Goal: Information Seeking & Learning: Learn about a topic

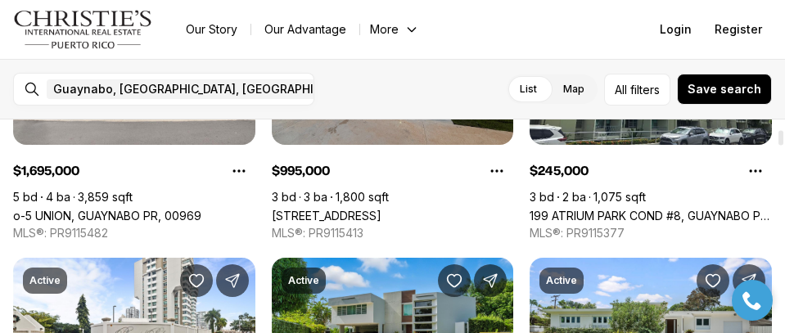
scroll to position [164, 0]
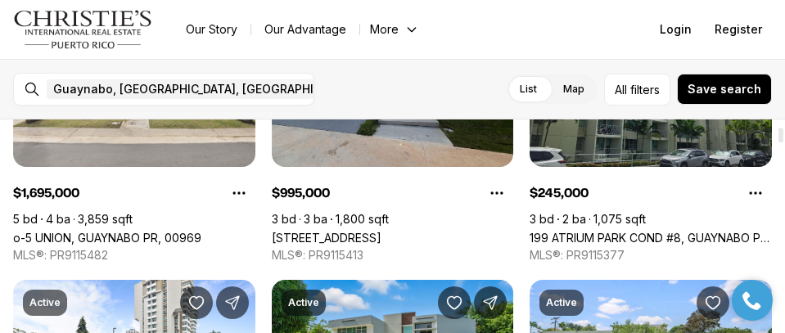
click at [592, 231] on link "199 ATRIUM PARK COND #8, GUAYNABO PR, 00969" at bounding box center [651, 238] width 242 height 14
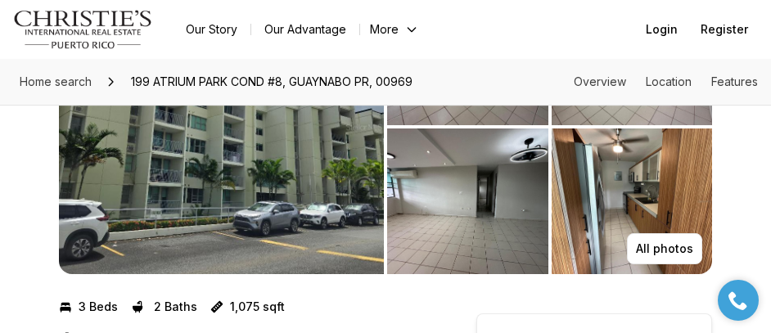
scroll to position [82, 0]
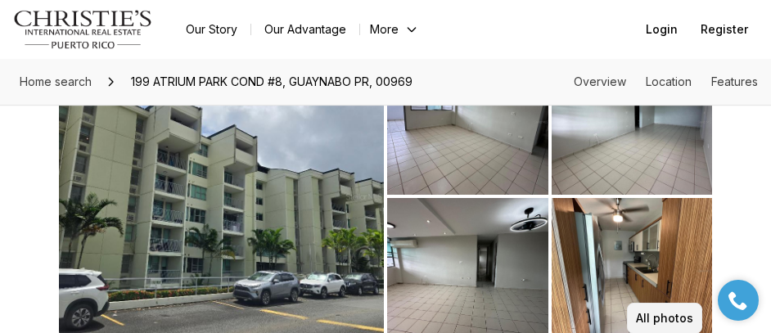
click at [655, 309] on button "All photos" at bounding box center [664, 318] width 75 height 31
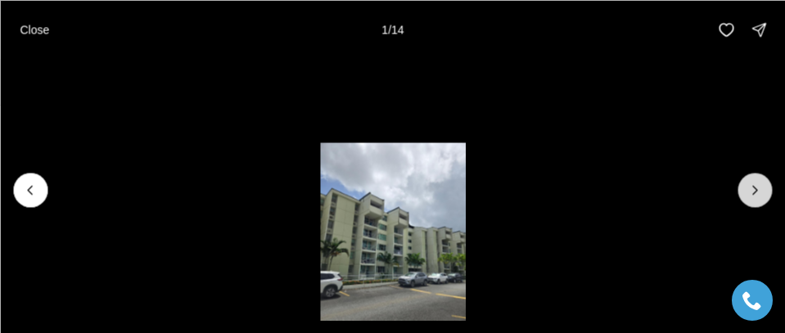
click at [761, 184] on icon "Next slide" at bounding box center [755, 190] width 16 height 16
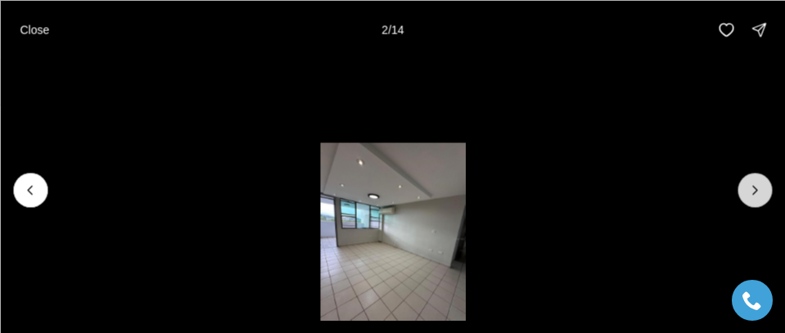
click at [760, 188] on icon "Next slide" at bounding box center [755, 190] width 16 height 16
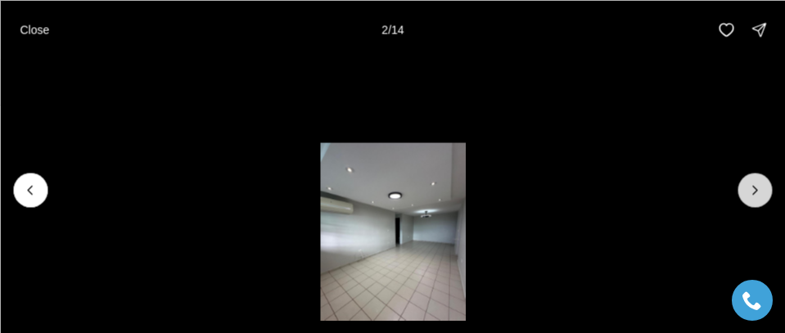
click at [760, 188] on icon "Next slide" at bounding box center [755, 190] width 16 height 16
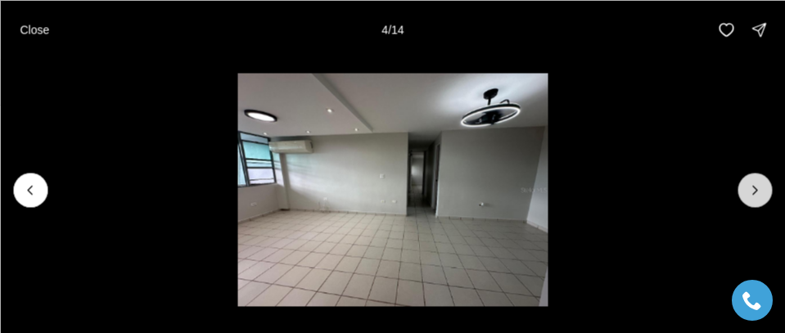
click at [760, 188] on icon "Next slide" at bounding box center [755, 190] width 16 height 16
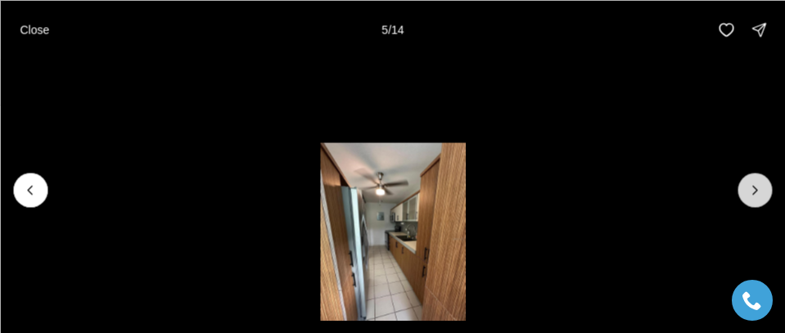
click at [760, 188] on icon "Next slide" at bounding box center [755, 190] width 16 height 16
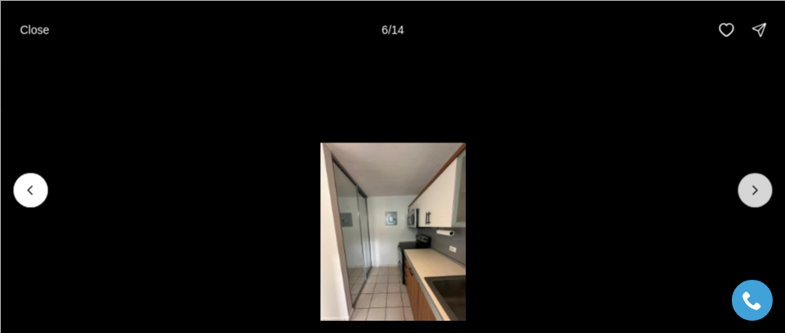
click at [760, 188] on icon "Next slide" at bounding box center [755, 190] width 16 height 16
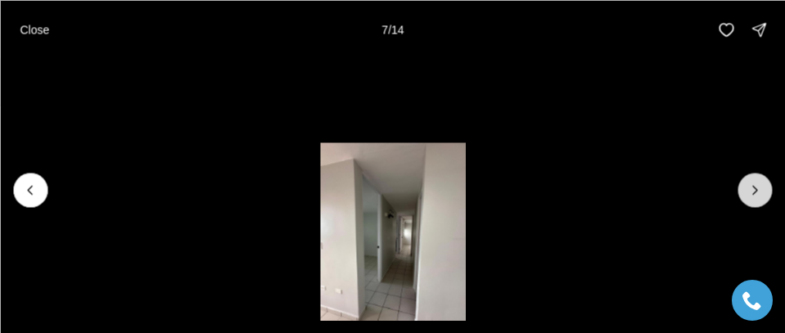
click at [760, 188] on icon "Next slide" at bounding box center [755, 190] width 16 height 16
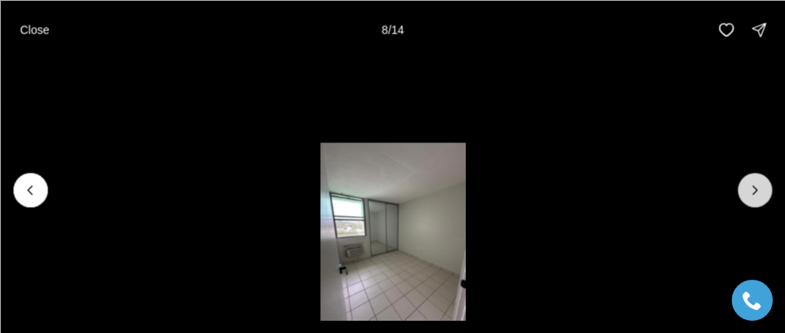
click at [760, 188] on icon "Next slide" at bounding box center [755, 190] width 16 height 16
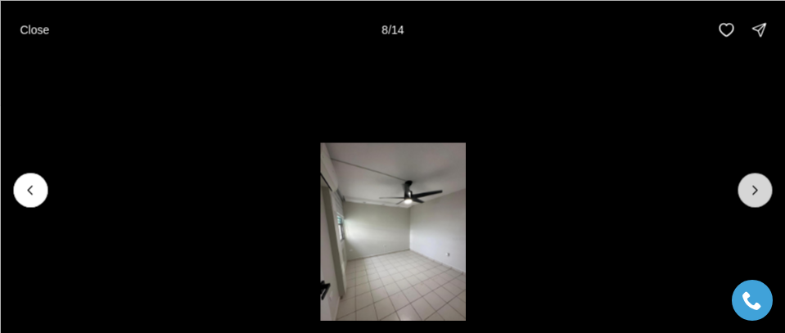
click at [760, 188] on icon "Next slide" at bounding box center [755, 190] width 16 height 16
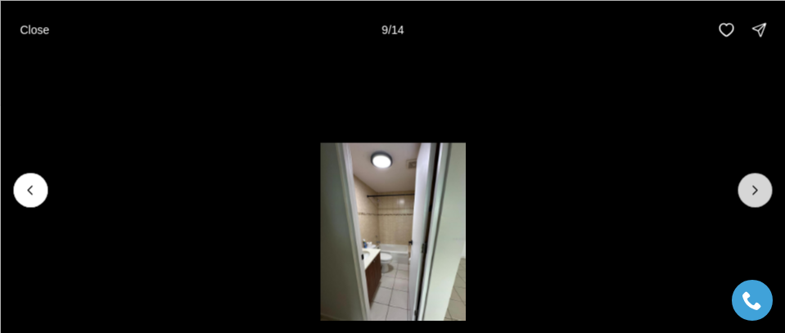
click at [760, 188] on icon "Next slide" at bounding box center [755, 190] width 16 height 16
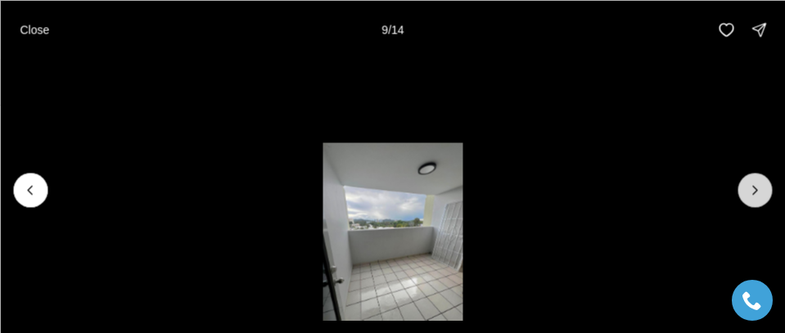
click at [760, 188] on icon "Next slide" at bounding box center [755, 190] width 16 height 16
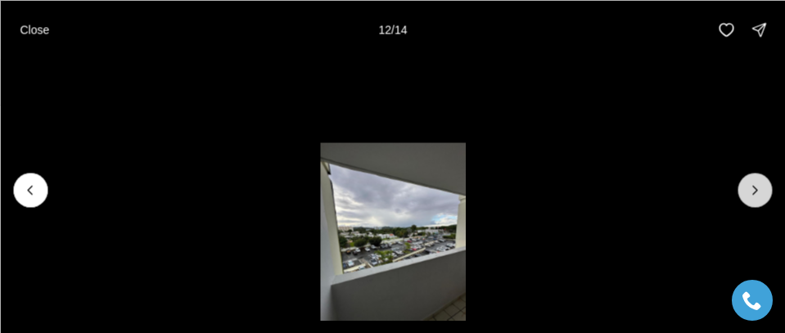
click at [760, 188] on icon "Next slide" at bounding box center [755, 190] width 16 height 16
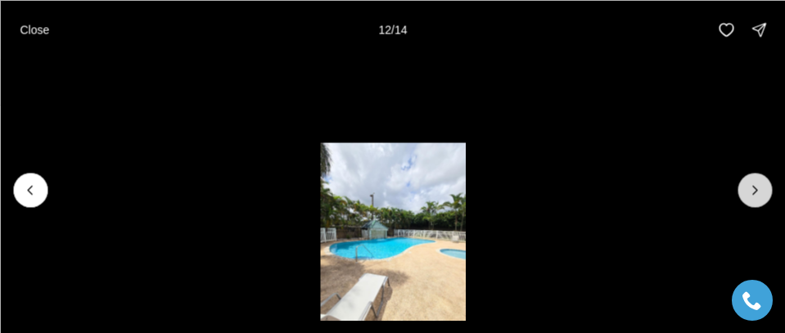
click at [760, 188] on icon "Next slide" at bounding box center [755, 190] width 16 height 16
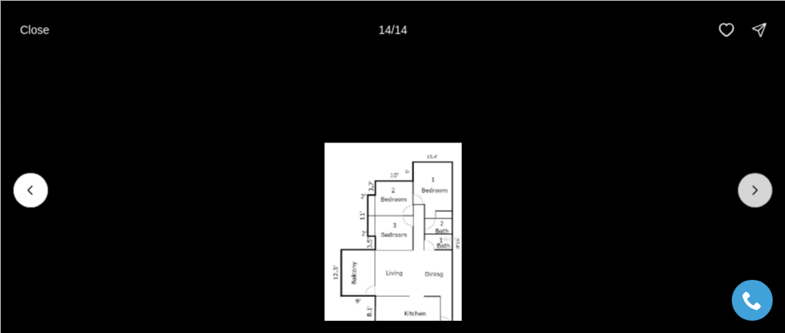
click at [760, 189] on div at bounding box center [755, 190] width 34 height 34
click at [756, 192] on div at bounding box center [755, 190] width 34 height 34
click at [50, 26] on button "Close" at bounding box center [34, 29] width 49 height 33
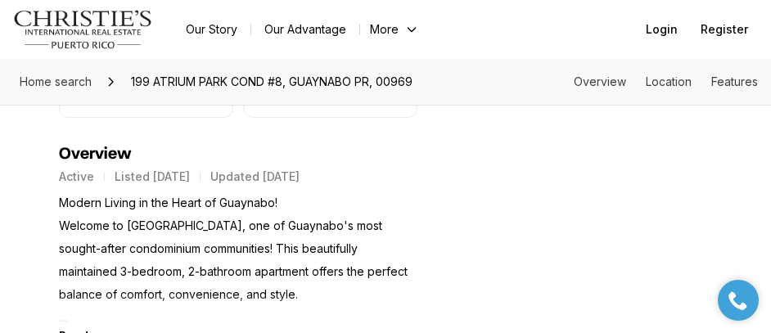
scroll to position [737, 0]
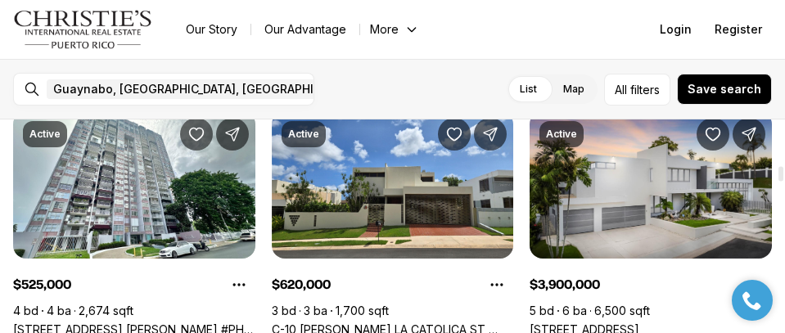
scroll to position [1146, 0]
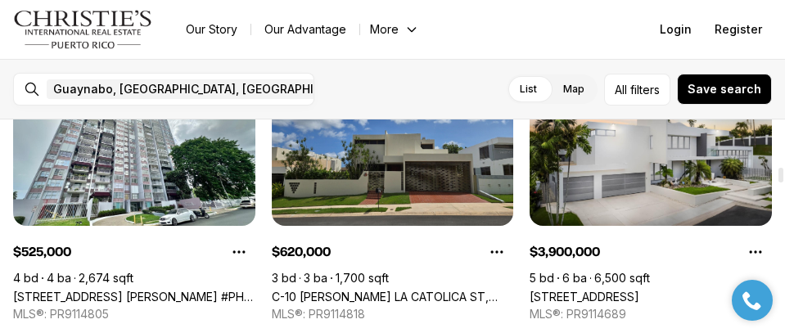
click at [417, 290] on link "C-10 [PERSON_NAME] LA CATOLICA ST, GUAYNABO PR, 00969" at bounding box center [393, 297] width 242 height 14
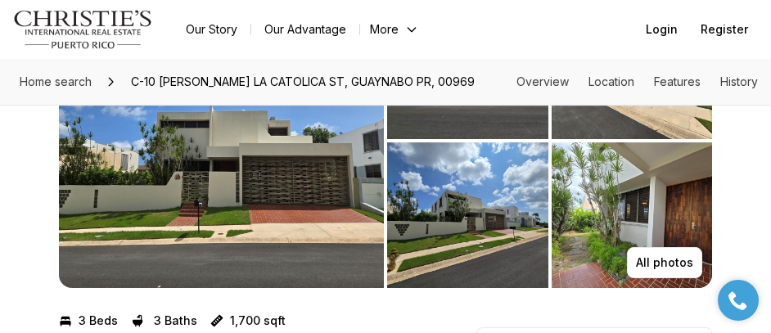
scroll to position [164, 0]
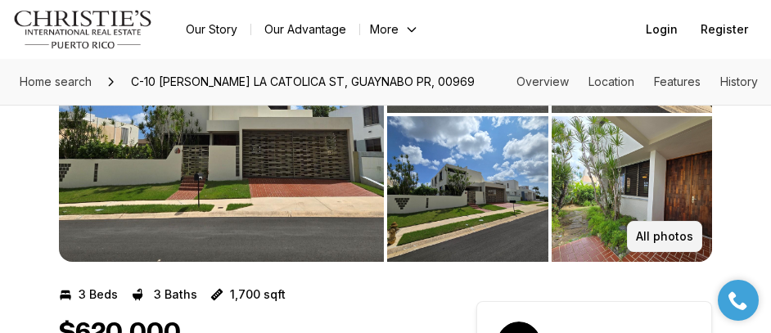
click at [657, 227] on button "All photos" at bounding box center [664, 236] width 75 height 31
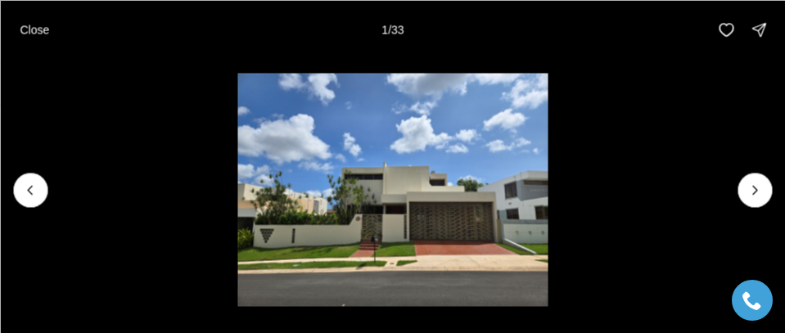
click at [770, 174] on li "1 of 33" at bounding box center [392, 189] width 785 height 261
click at [765, 177] on button "Next slide" at bounding box center [755, 190] width 34 height 34
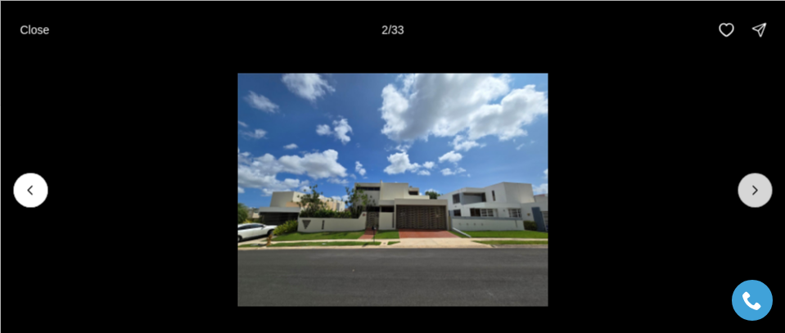
click at [765, 177] on button "Next slide" at bounding box center [755, 190] width 34 height 34
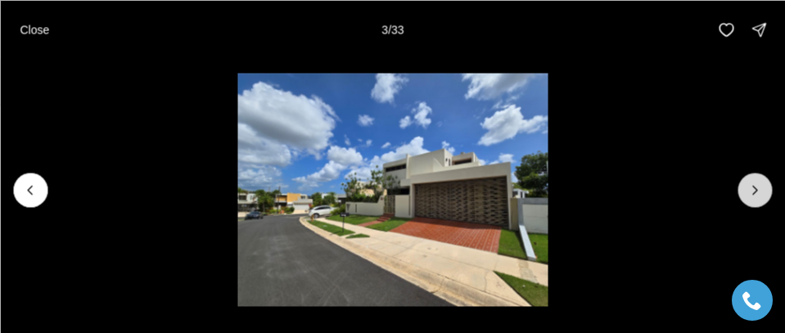
click at [765, 177] on button "Next slide" at bounding box center [755, 190] width 34 height 34
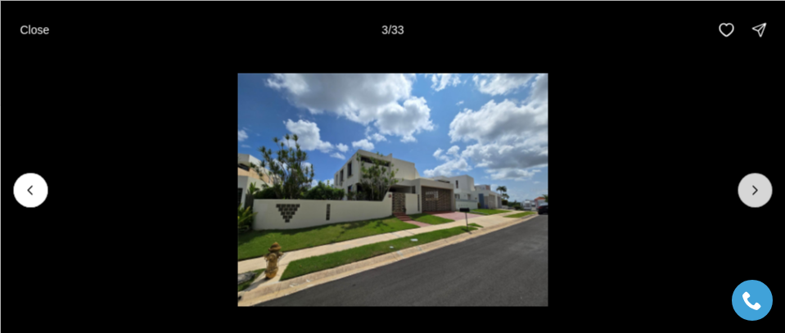
click at [765, 177] on button "Next slide" at bounding box center [755, 190] width 34 height 34
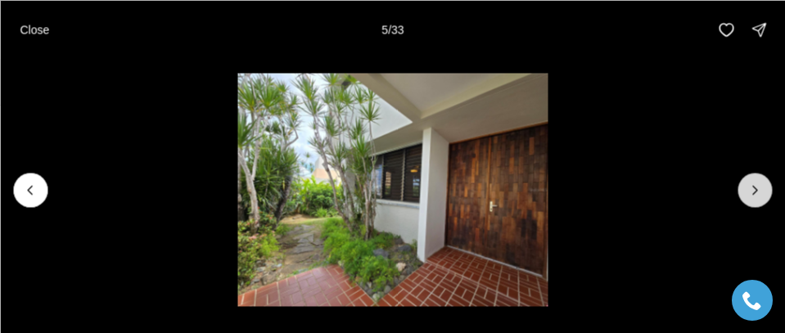
click at [765, 177] on button "Next slide" at bounding box center [755, 190] width 34 height 34
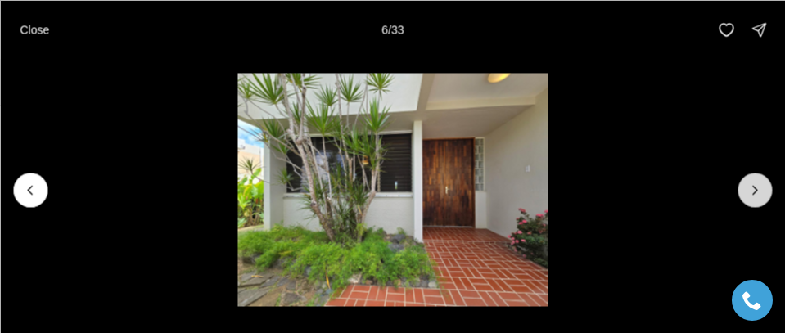
click at [765, 177] on button "Next slide" at bounding box center [755, 190] width 34 height 34
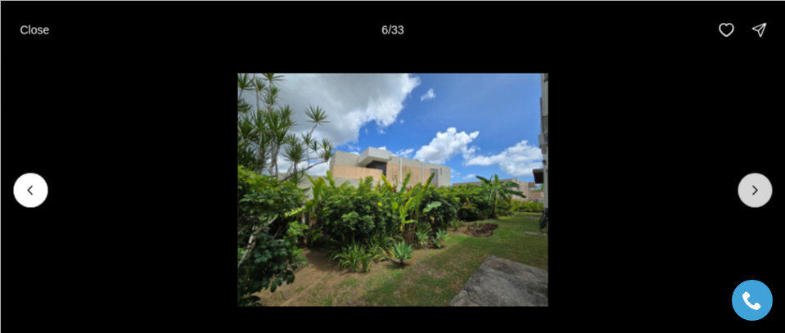
click at [765, 177] on button "Next slide" at bounding box center [755, 190] width 34 height 34
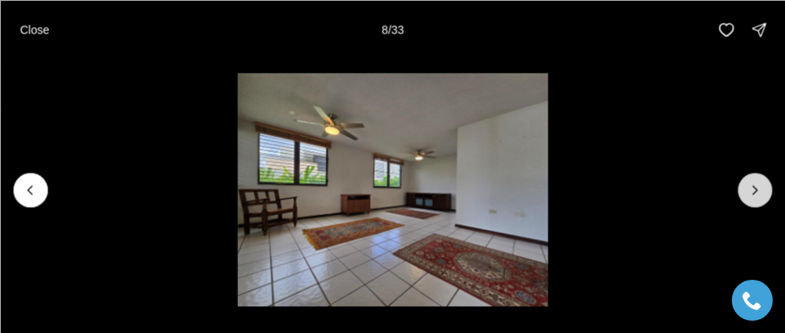
click at [765, 177] on button "Next slide" at bounding box center [755, 190] width 34 height 34
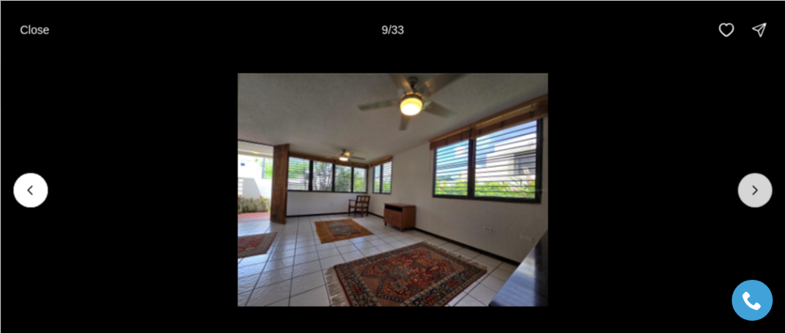
click at [765, 177] on button "Next slide" at bounding box center [755, 190] width 34 height 34
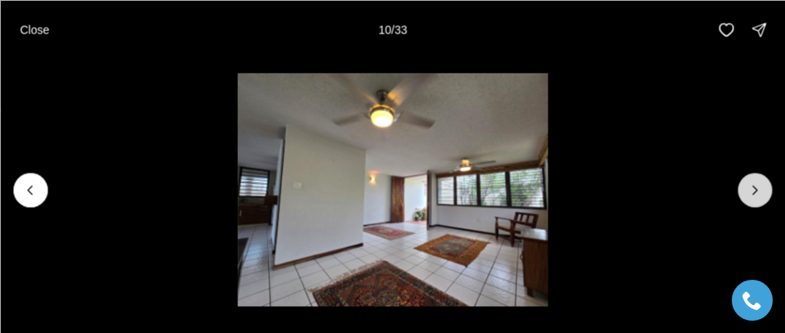
click at [765, 177] on button "Next slide" at bounding box center [755, 190] width 34 height 34
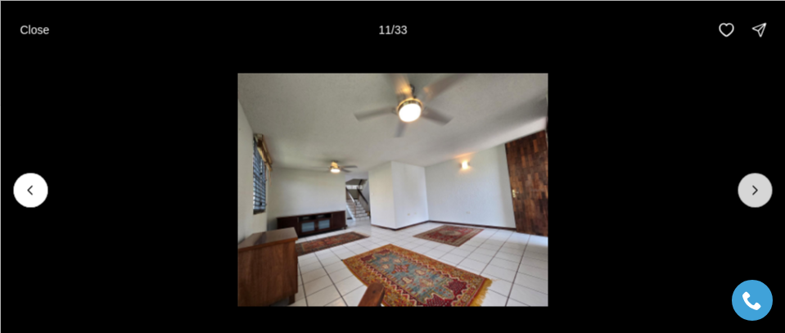
click at [765, 177] on button "Next slide" at bounding box center [755, 190] width 34 height 34
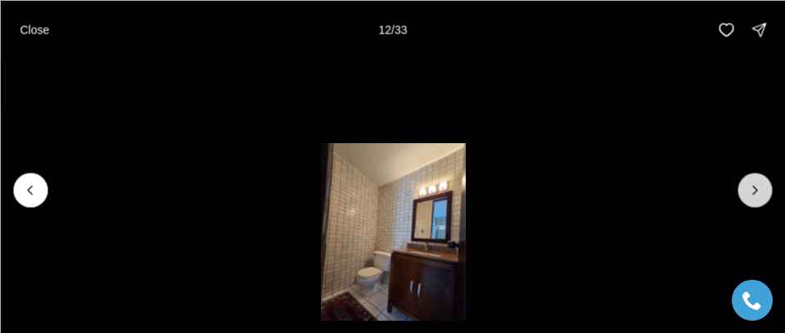
click at [765, 177] on button "Next slide" at bounding box center [755, 190] width 34 height 34
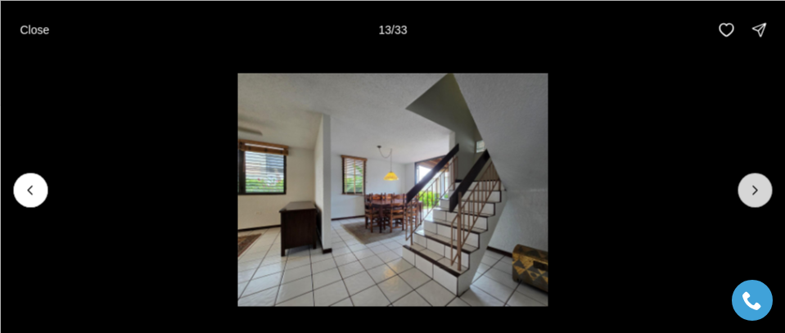
click at [765, 177] on button "Next slide" at bounding box center [755, 190] width 34 height 34
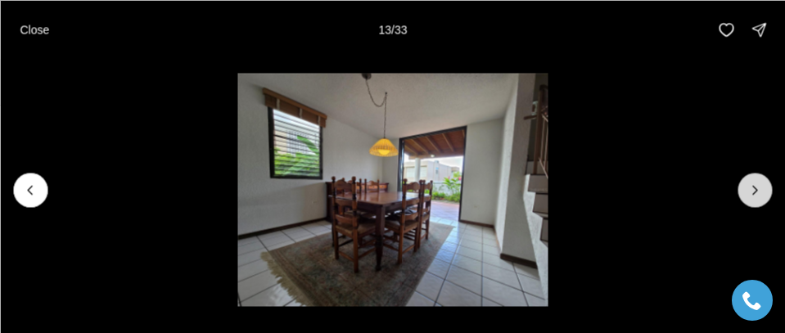
click at [765, 177] on button "Next slide" at bounding box center [755, 190] width 34 height 34
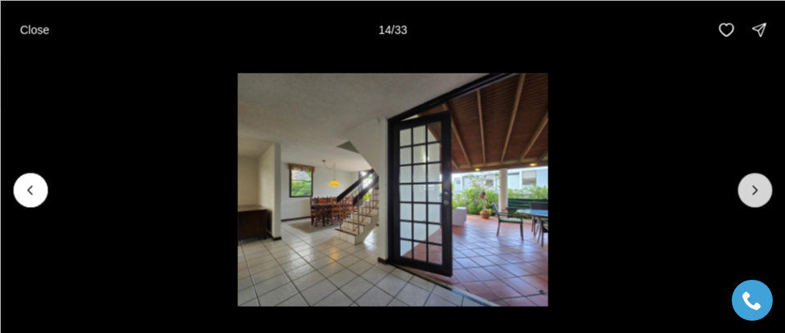
click at [765, 177] on button "Next slide" at bounding box center [755, 190] width 34 height 34
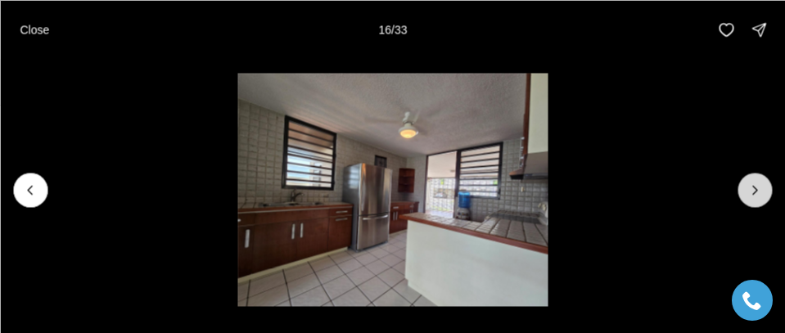
click at [765, 177] on button "Next slide" at bounding box center [755, 190] width 34 height 34
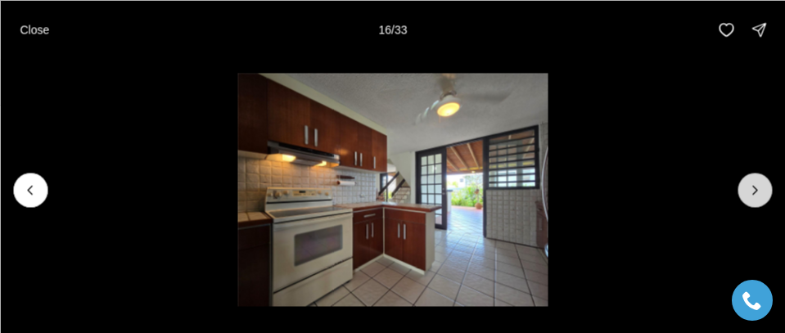
click at [765, 177] on button "Next slide" at bounding box center [755, 190] width 34 height 34
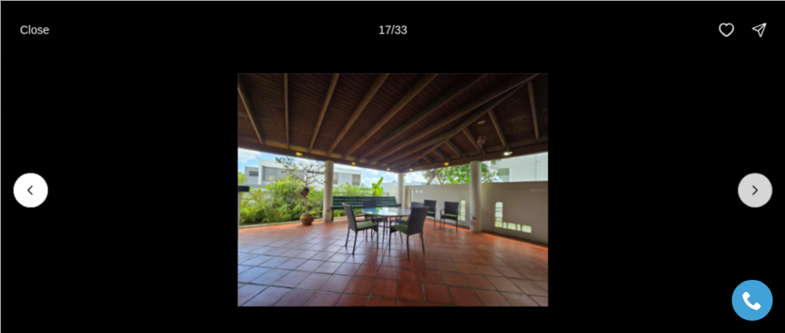
click at [765, 177] on button "Next slide" at bounding box center [755, 190] width 34 height 34
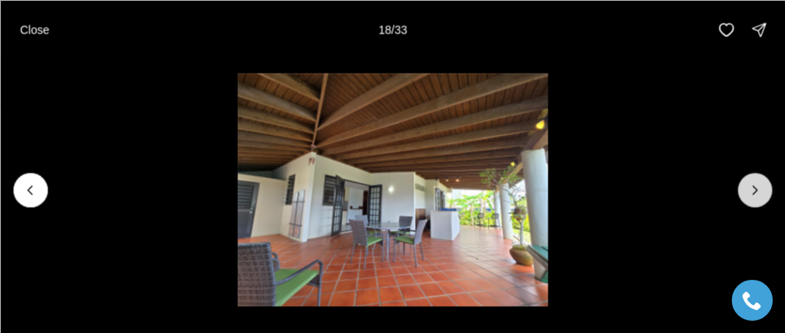
click at [765, 177] on button "Next slide" at bounding box center [755, 190] width 34 height 34
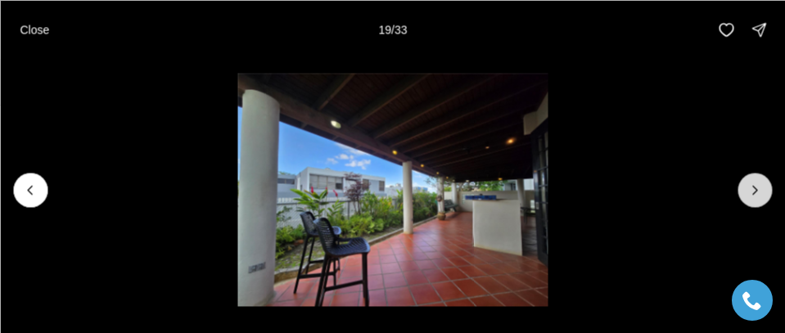
click at [765, 177] on button "Next slide" at bounding box center [755, 190] width 34 height 34
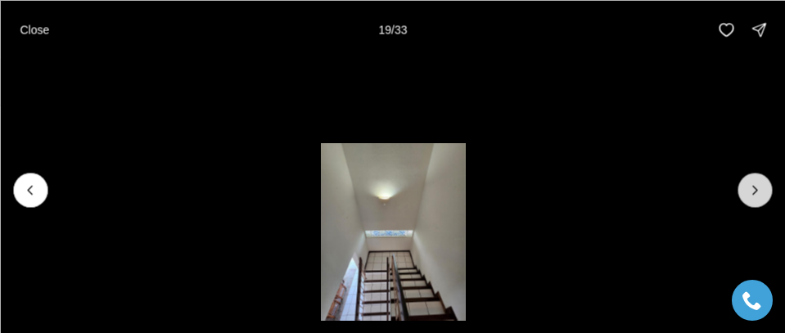
click at [765, 177] on button "Next slide" at bounding box center [755, 190] width 34 height 34
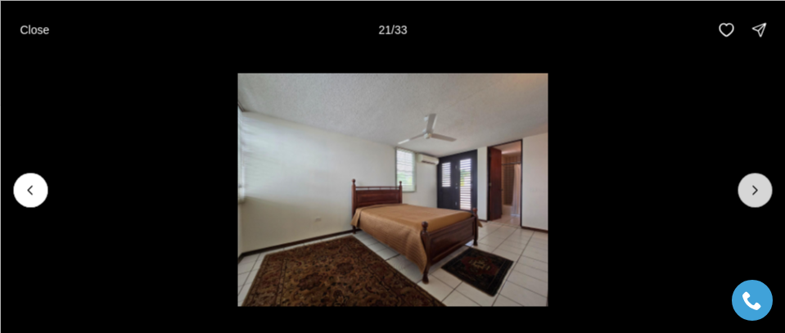
click at [765, 177] on button "Next slide" at bounding box center [755, 190] width 34 height 34
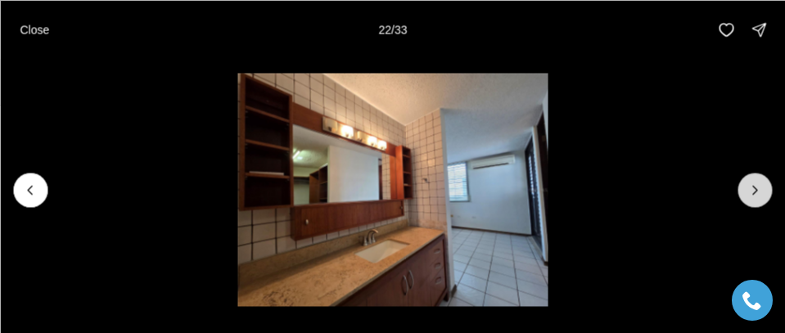
click at [765, 177] on button "Next slide" at bounding box center [755, 190] width 34 height 34
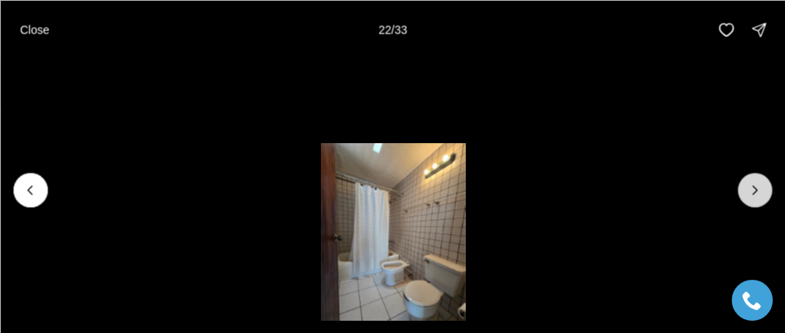
click at [765, 177] on button "Next slide" at bounding box center [755, 190] width 34 height 34
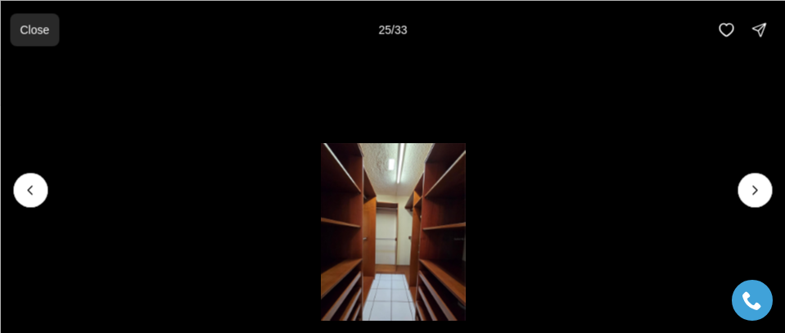
click at [43, 41] on button "Close" at bounding box center [34, 29] width 49 height 33
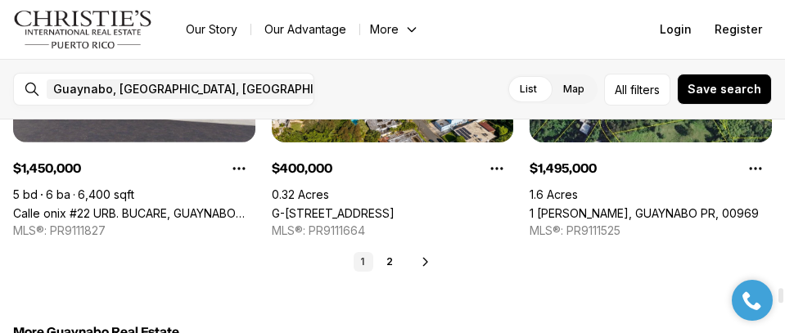
scroll to position [4175, 0]
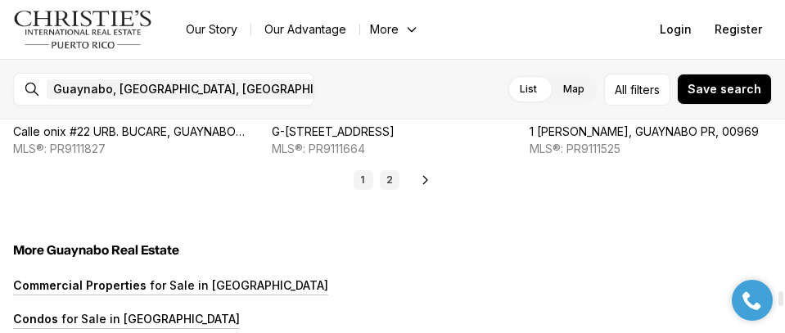
click at [386, 178] on link "2" at bounding box center [390, 180] width 20 height 20
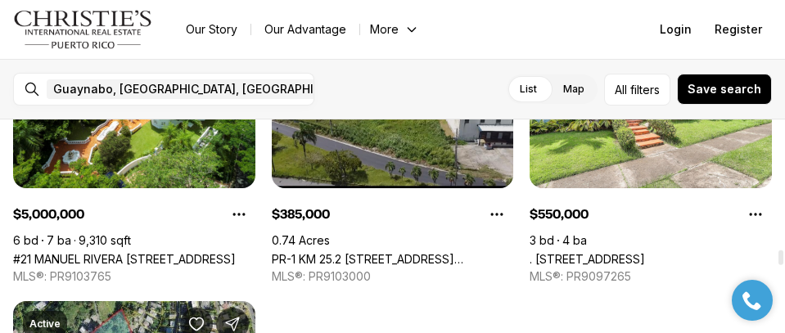
scroll to position [1883, 0]
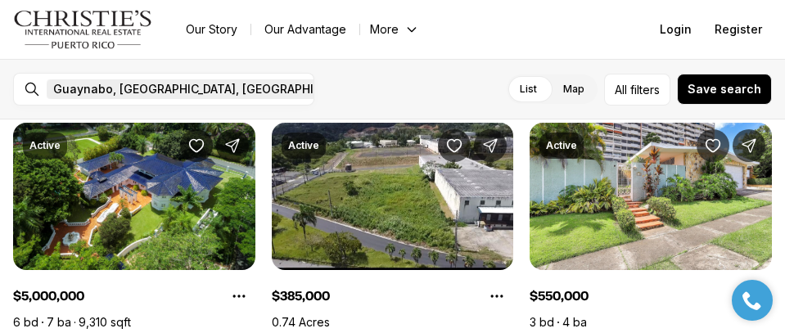
click at [366, 88] on icon "button" at bounding box center [369, 90] width 6 height 6
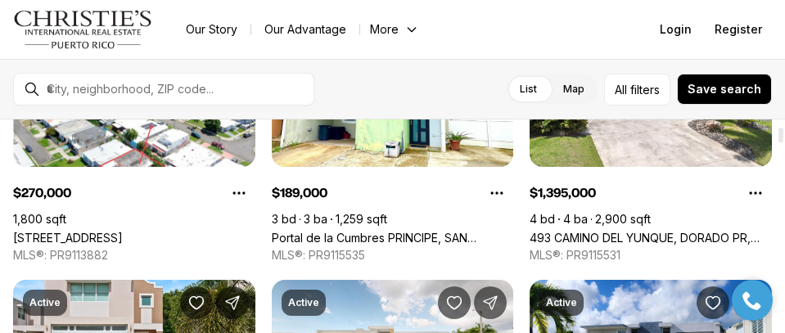
scroll to position [82, 0]
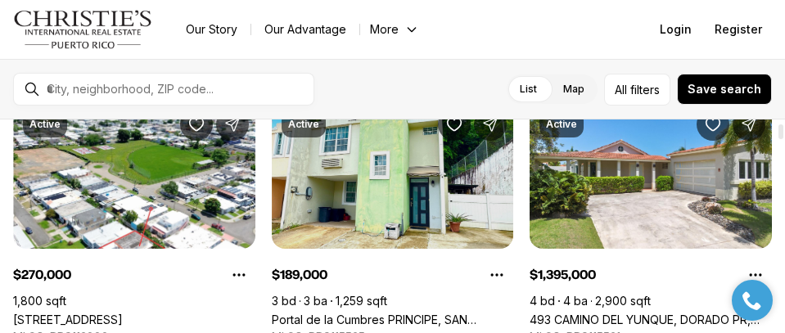
click at [408, 313] on link "Portal de la Cumbres PRINCIPE, SAN JUAN PR, 00926" at bounding box center [393, 320] width 242 height 14
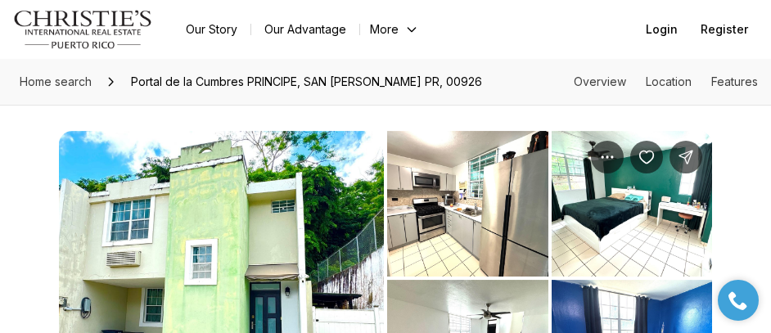
scroll to position [573, 0]
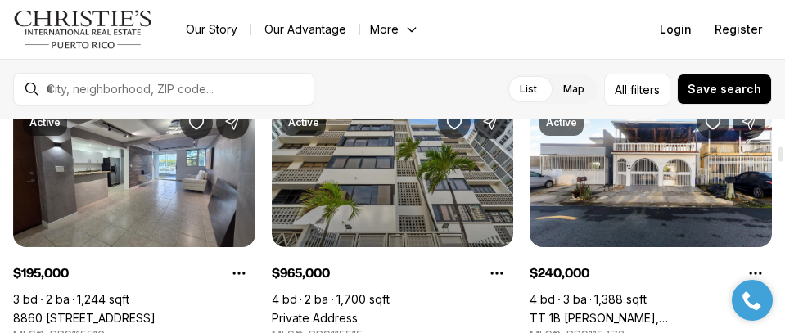
scroll to position [573, 0]
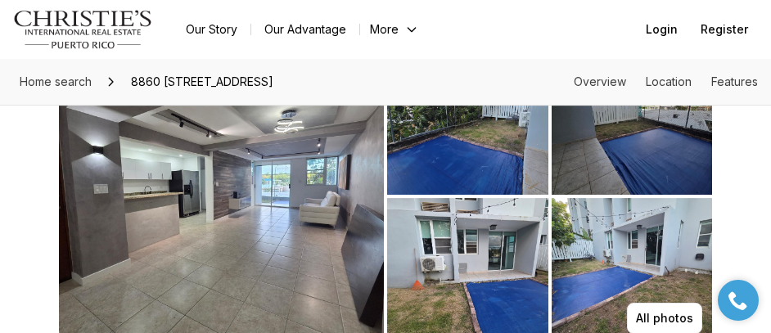
scroll to position [164, 0]
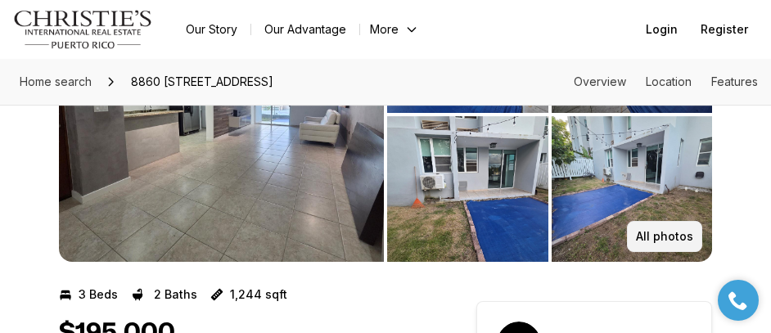
click at [675, 237] on p "All photos" at bounding box center [664, 236] width 57 height 13
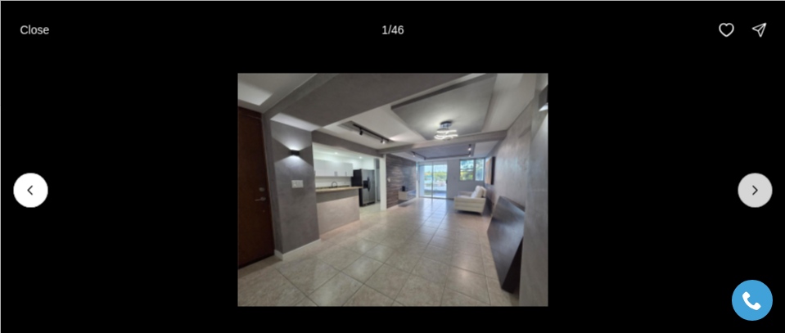
click at [751, 182] on icon "Next slide" at bounding box center [755, 190] width 16 height 16
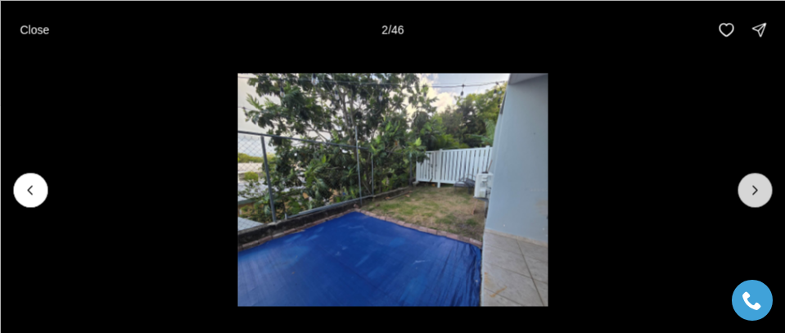
click at [751, 182] on icon "Next slide" at bounding box center [755, 190] width 16 height 16
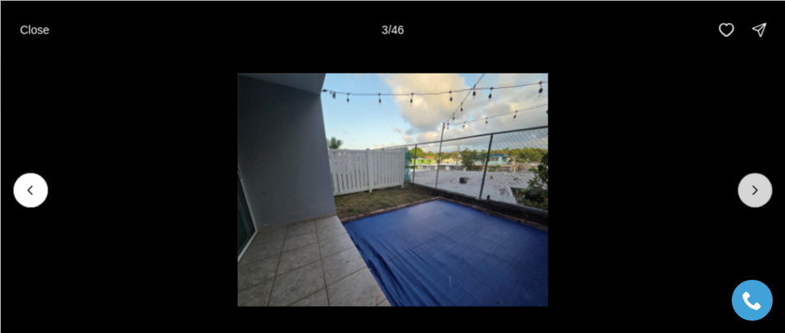
click at [762, 188] on icon "Next slide" at bounding box center [755, 190] width 16 height 16
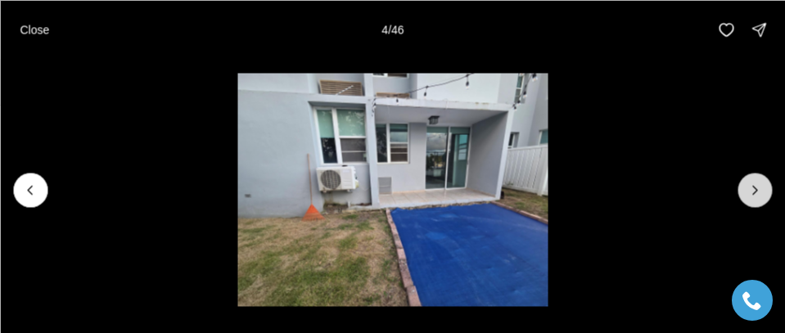
click at [762, 188] on icon "Next slide" at bounding box center [755, 190] width 16 height 16
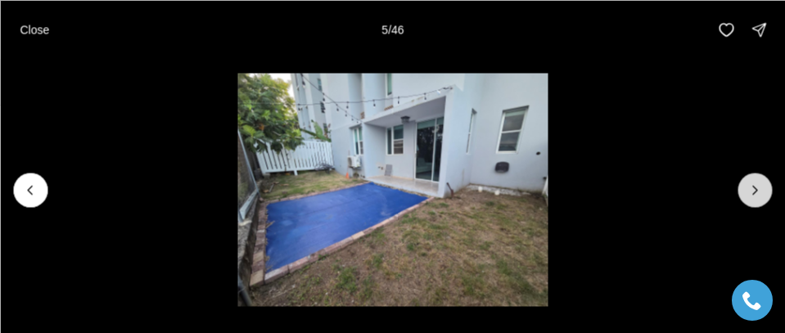
click at [762, 188] on icon "Next slide" at bounding box center [755, 190] width 16 height 16
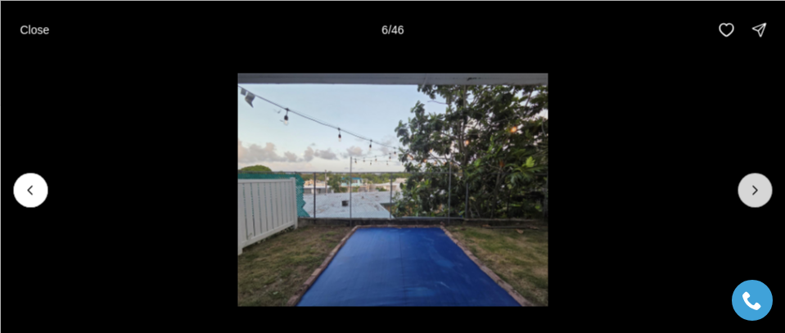
click at [762, 188] on icon "Next slide" at bounding box center [755, 190] width 16 height 16
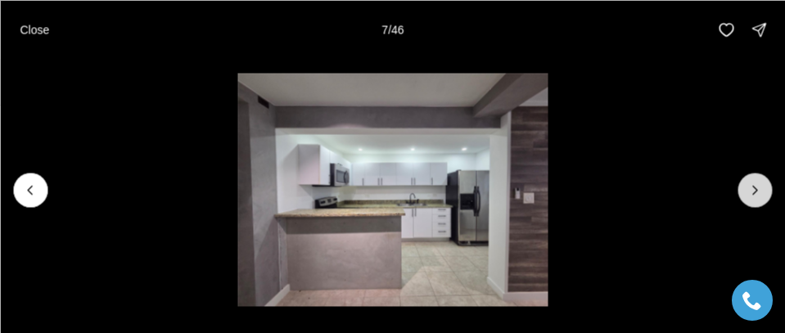
click at [761, 188] on icon "Next slide" at bounding box center [755, 190] width 16 height 16
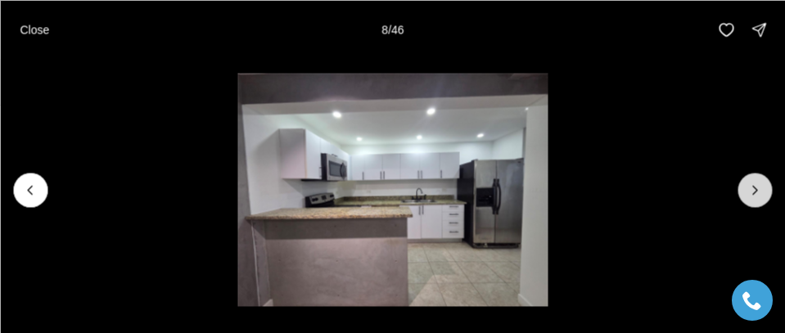
click at [761, 188] on icon "Next slide" at bounding box center [755, 190] width 16 height 16
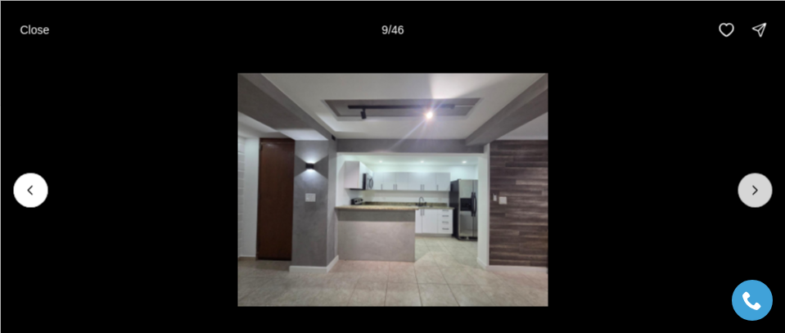
click at [761, 188] on icon "Next slide" at bounding box center [755, 190] width 16 height 16
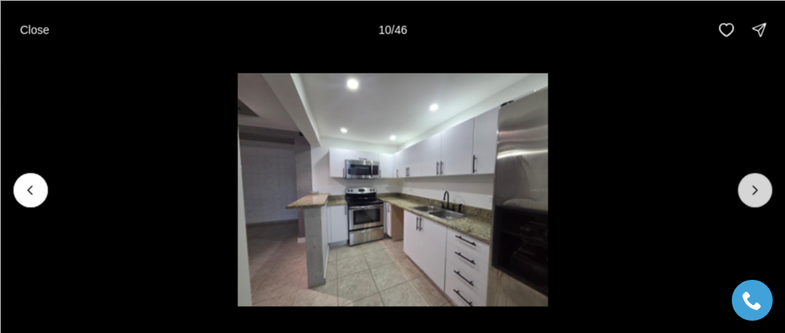
click at [761, 188] on icon "Next slide" at bounding box center [755, 190] width 16 height 16
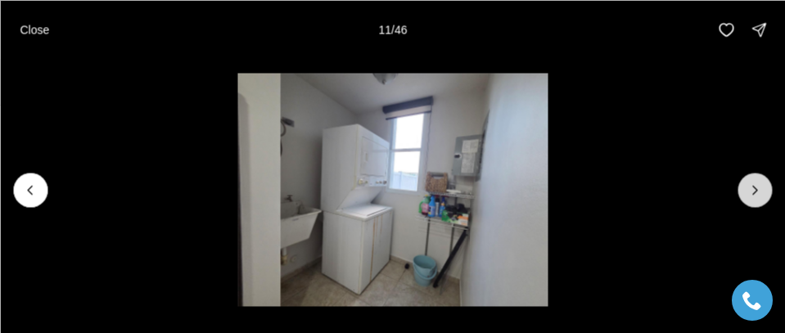
click at [761, 188] on icon "Next slide" at bounding box center [755, 190] width 16 height 16
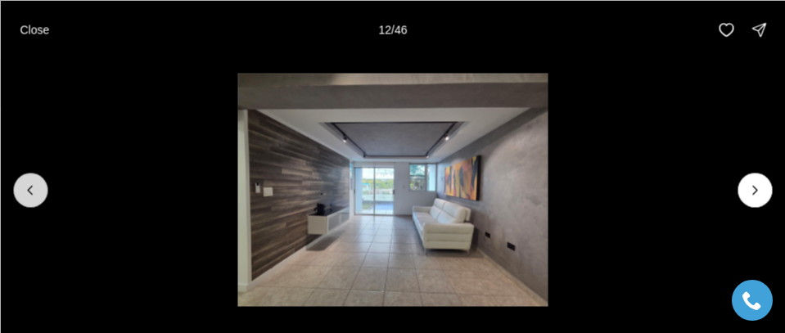
click at [38, 191] on icon "Previous slide" at bounding box center [30, 190] width 16 height 16
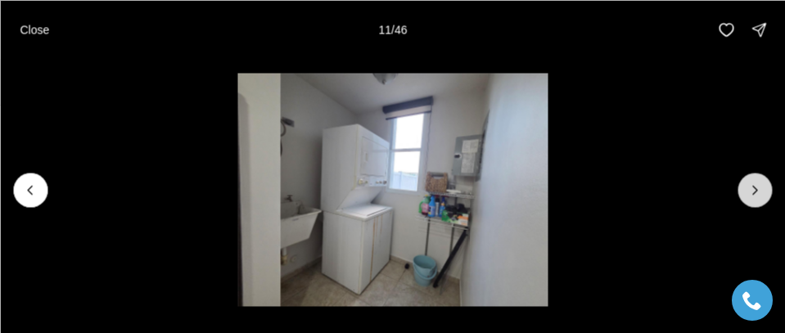
click at [762, 190] on icon "Next slide" at bounding box center [755, 190] width 16 height 16
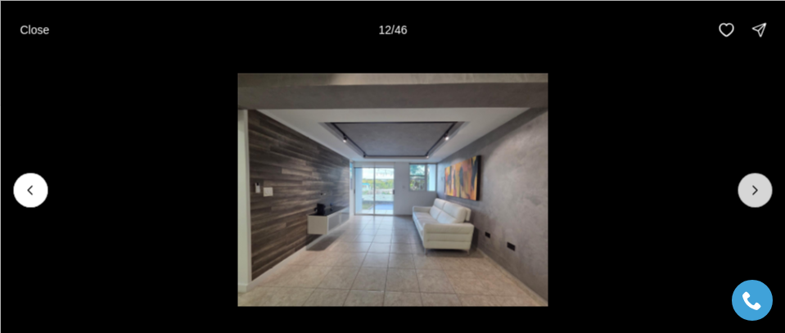
click at [762, 190] on icon "Next slide" at bounding box center [755, 190] width 16 height 16
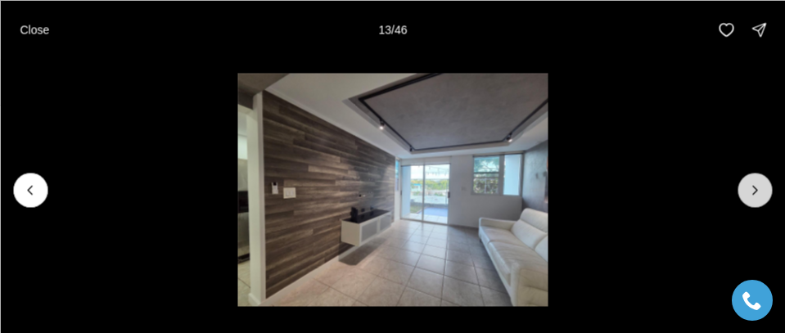
click at [762, 190] on icon "Next slide" at bounding box center [755, 190] width 16 height 16
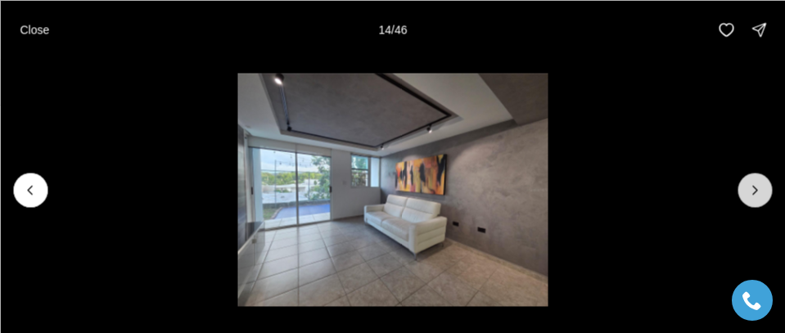
click at [759, 190] on icon "Next slide" at bounding box center [755, 190] width 16 height 16
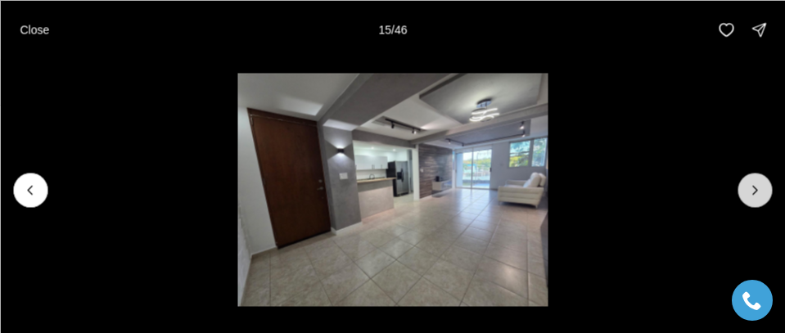
click at [758, 190] on icon "Next slide" at bounding box center [755, 190] width 16 height 16
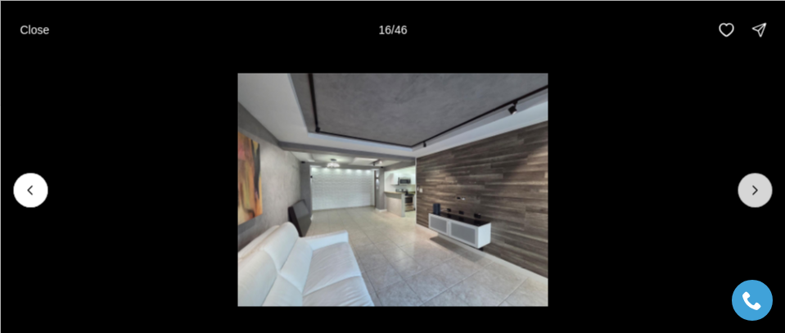
click at [758, 190] on icon "Next slide" at bounding box center [755, 190] width 16 height 16
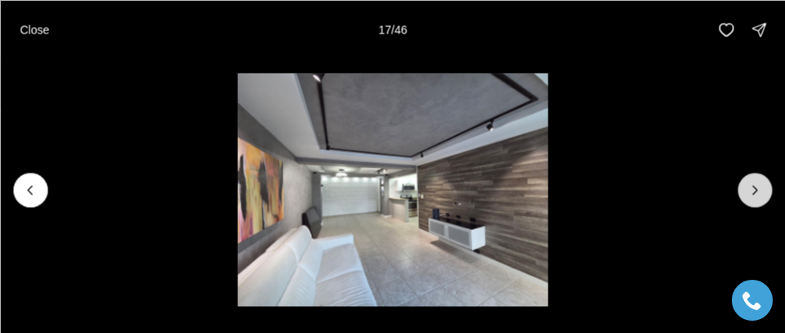
click at [758, 190] on icon "Next slide" at bounding box center [755, 190] width 16 height 16
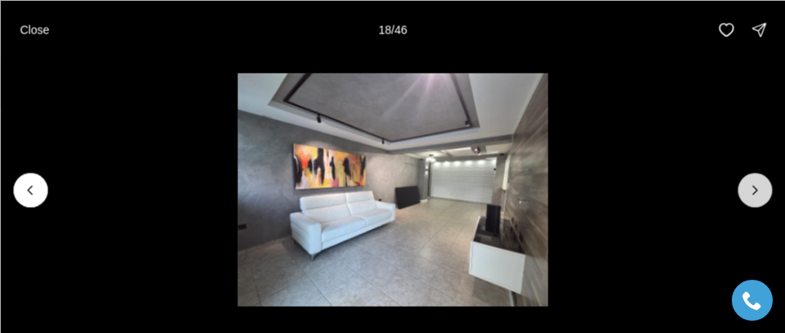
click at [758, 190] on icon "Next slide" at bounding box center [755, 190] width 16 height 16
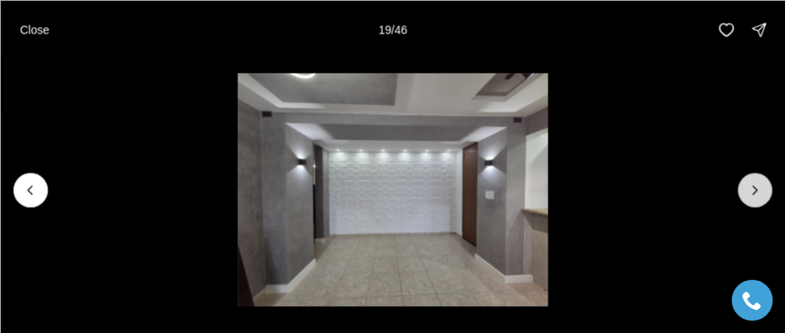
click at [758, 190] on icon "Next slide" at bounding box center [755, 190] width 16 height 16
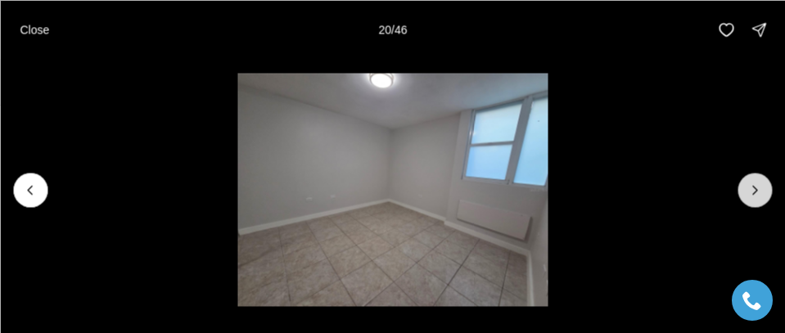
click at [758, 190] on icon "Next slide" at bounding box center [755, 190] width 16 height 16
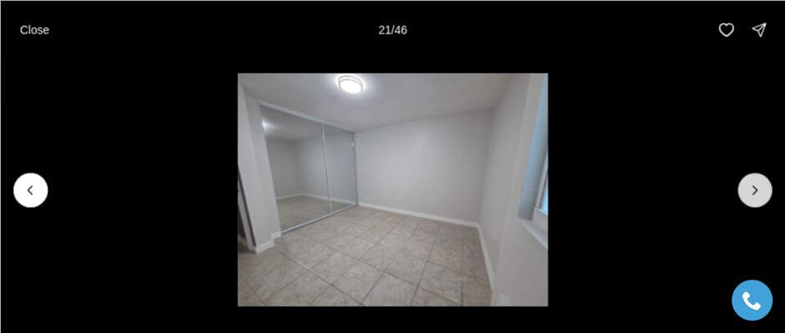
click at [758, 190] on icon "Next slide" at bounding box center [755, 190] width 16 height 16
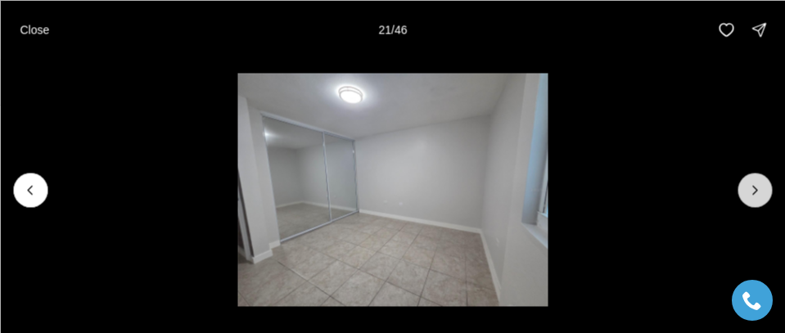
click at [758, 190] on icon "Next slide" at bounding box center [755, 190] width 16 height 16
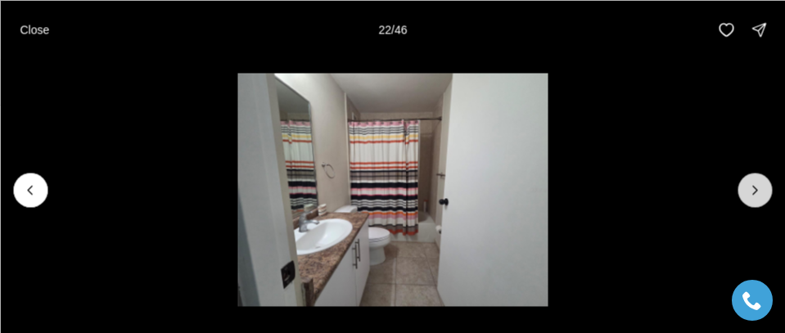
click at [758, 190] on icon "Next slide" at bounding box center [755, 190] width 16 height 16
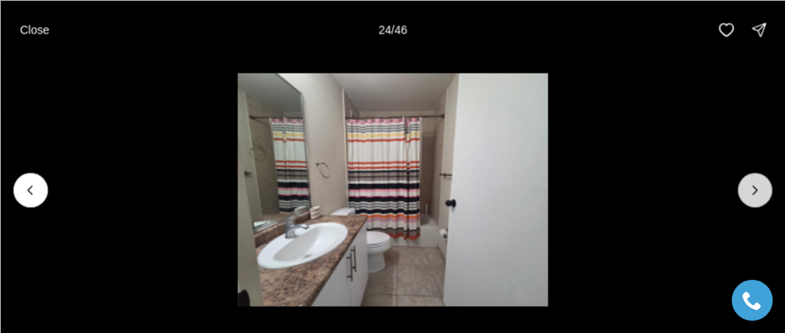
click at [758, 190] on icon "Next slide" at bounding box center [755, 190] width 16 height 16
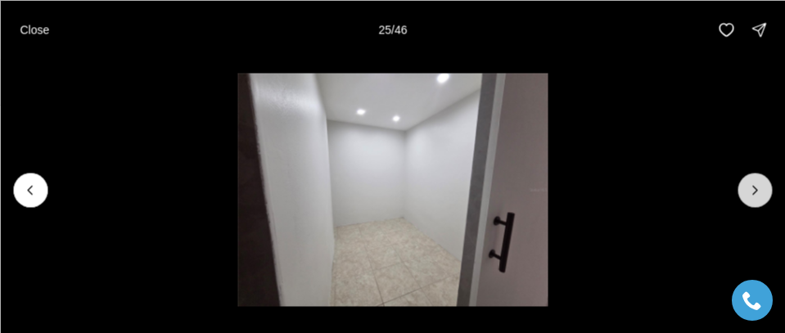
click at [758, 190] on icon "Next slide" at bounding box center [755, 190] width 16 height 16
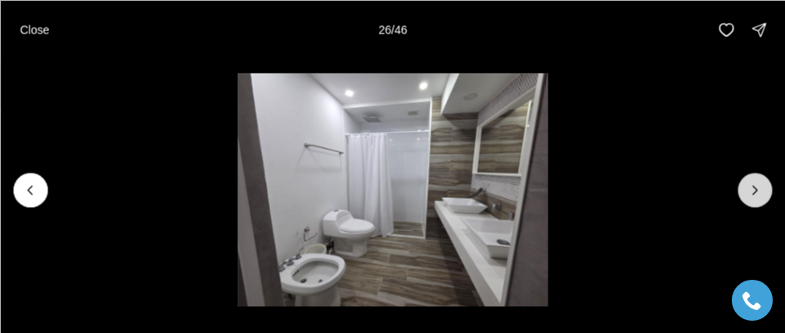
click at [758, 190] on icon "Next slide" at bounding box center [755, 190] width 16 height 16
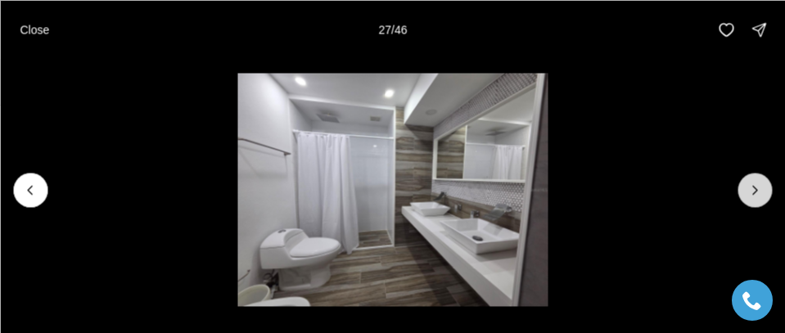
click at [758, 190] on icon "Next slide" at bounding box center [755, 190] width 16 height 16
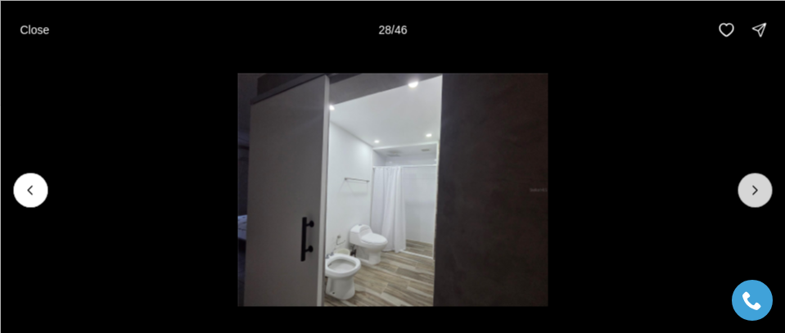
click at [758, 190] on icon "Next slide" at bounding box center [755, 190] width 16 height 16
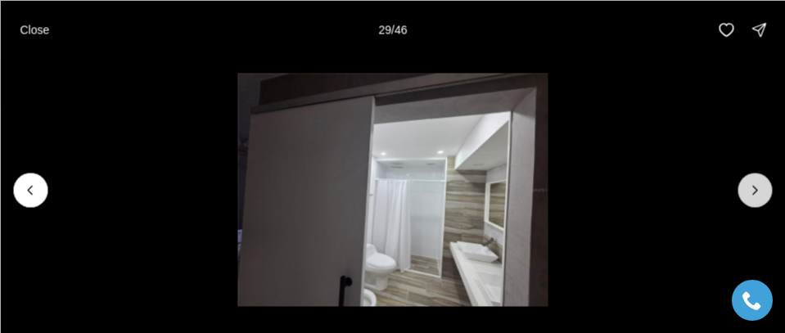
click at [758, 190] on icon "Next slide" at bounding box center [755, 190] width 16 height 16
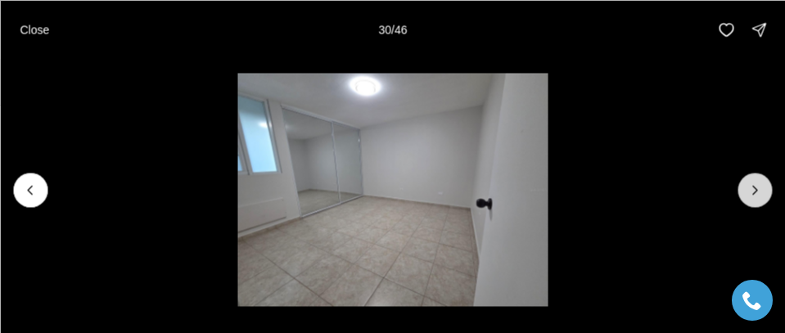
click at [758, 190] on icon "Next slide" at bounding box center [755, 190] width 16 height 16
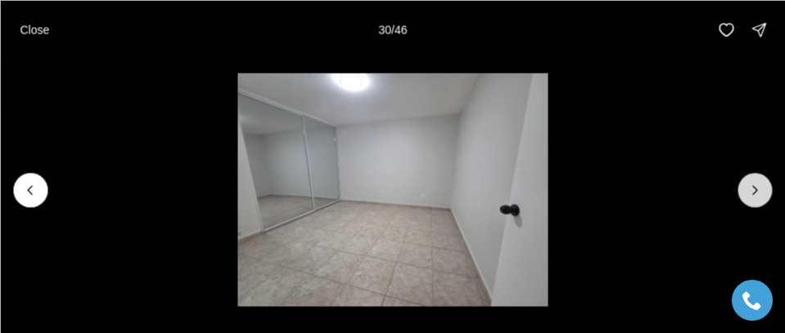
click at [758, 190] on icon "Next slide" at bounding box center [755, 190] width 16 height 16
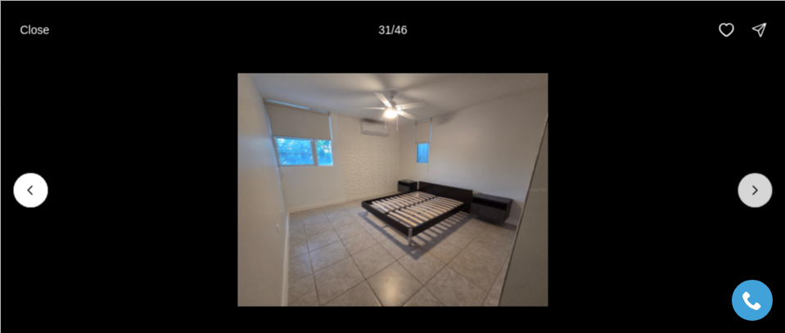
click at [758, 190] on icon "Next slide" at bounding box center [755, 190] width 16 height 16
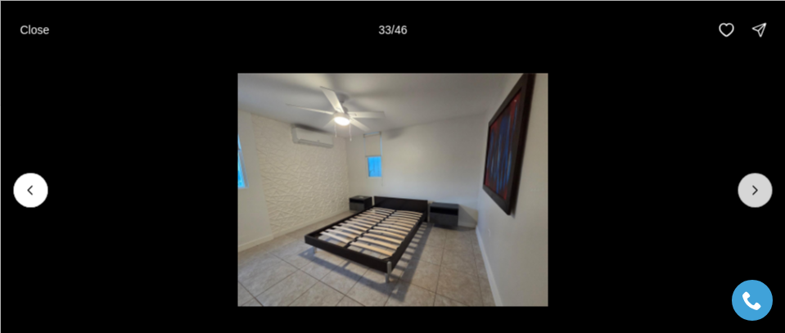
click at [758, 190] on icon "Next slide" at bounding box center [755, 190] width 16 height 16
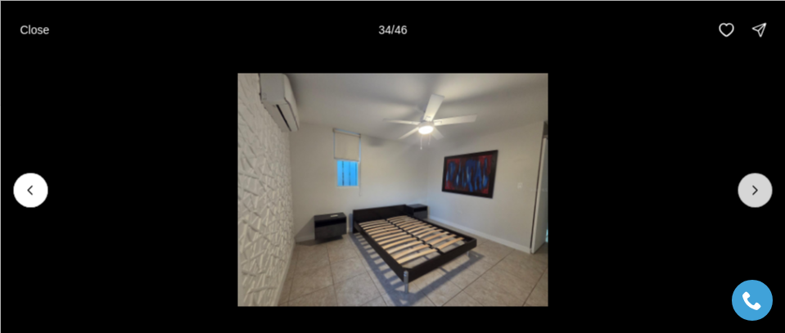
click at [761, 203] on button "Next slide" at bounding box center [755, 190] width 34 height 34
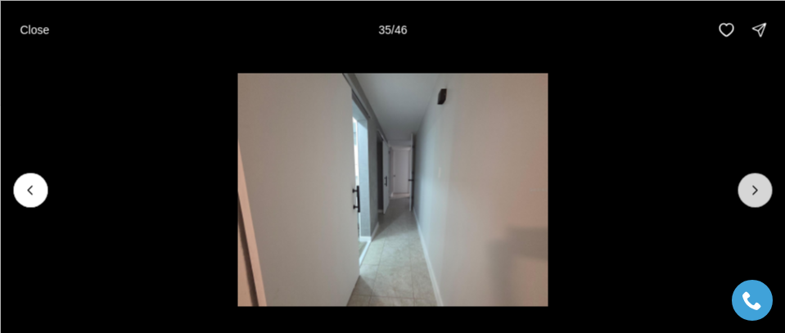
click at [758, 202] on button "Next slide" at bounding box center [755, 190] width 34 height 34
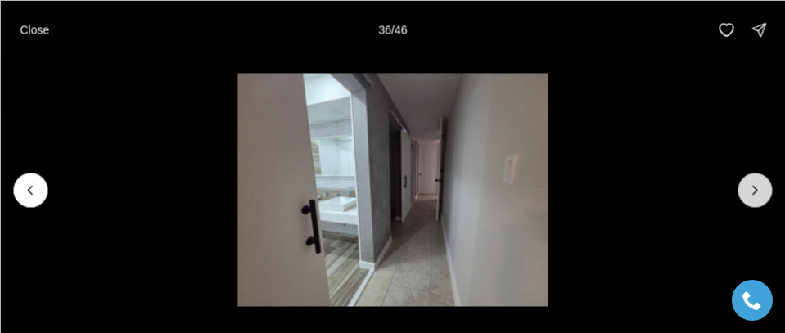
click at [758, 202] on button "Next slide" at bounding box center [755, 190] width 34 height 34
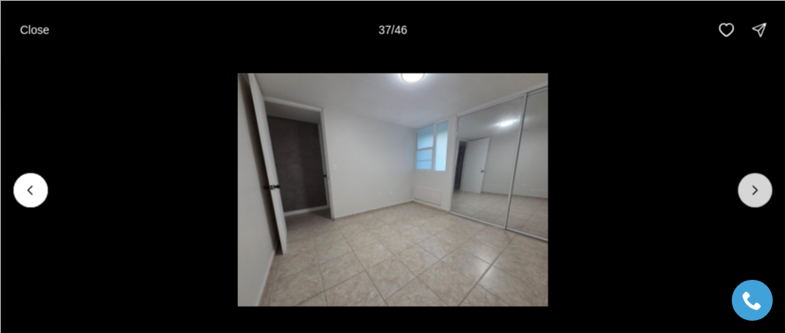
click at [758, 202] on button "Next slide" at bounding box center [755, 190] width 34 height 34
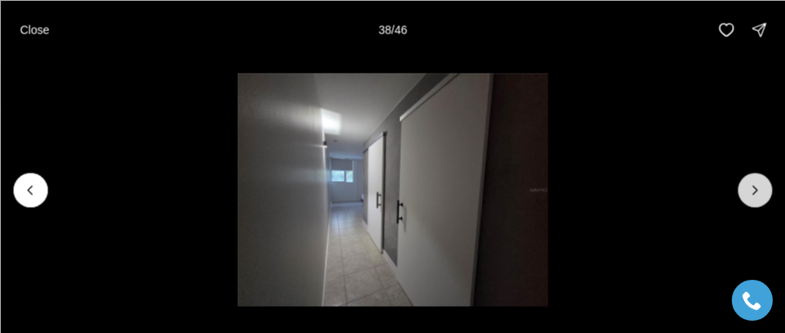
click at [757, 202] on button "Next slide" at bounding box center [755, 190] width 34 height 34
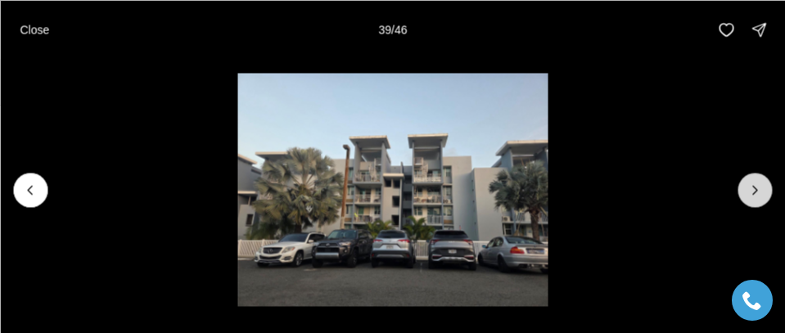
click at [756, 202] on button "Next slide" at bounding box center [755, 190] width 34 height 34
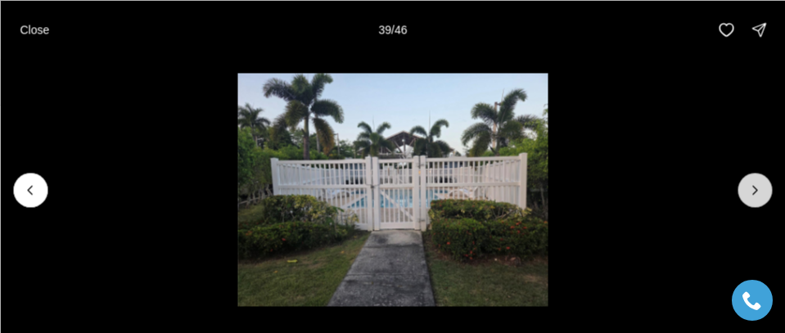
click at [756, 202] on button "Next slide" at bounding box center [755, 190] width 34 height 34
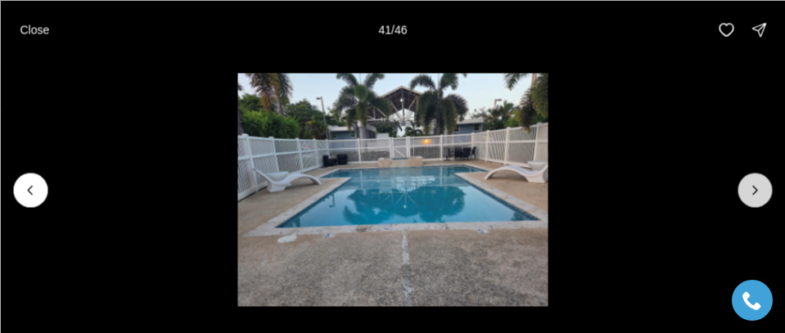
click at [756, 202] on button "Next slide" at bounding box center [755, 190] width 34 height 34
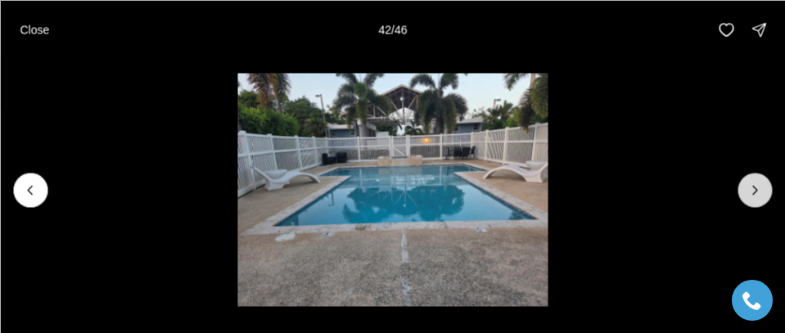
click at [756, 202] on button "Next slide" at bounding box center [755, 190] width 34 height 34
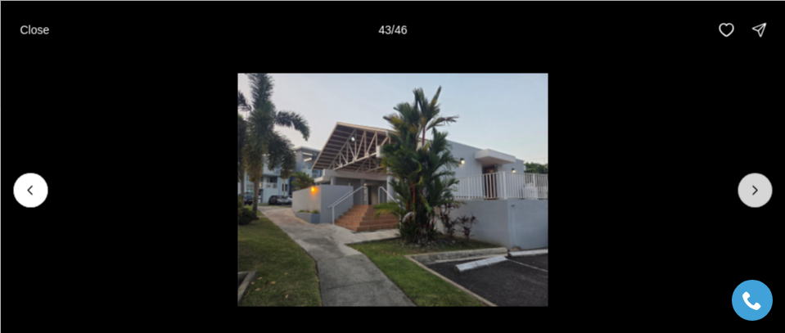
click at [756, 202] on button "Next slide" at bounding box center [755, 190] width 34 height 34
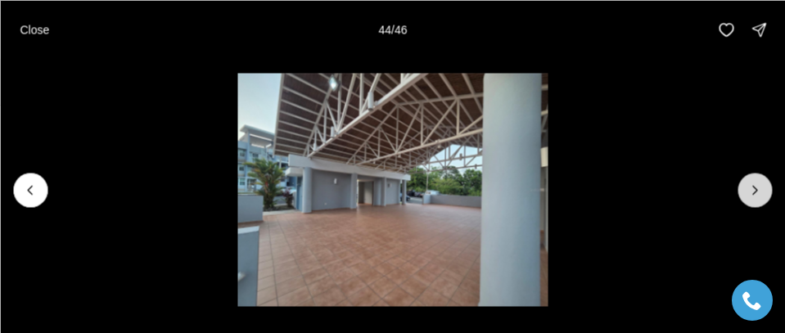
click at [756, 202] on button "Next slide" at bounding box center [755, 190] width 34 height 34
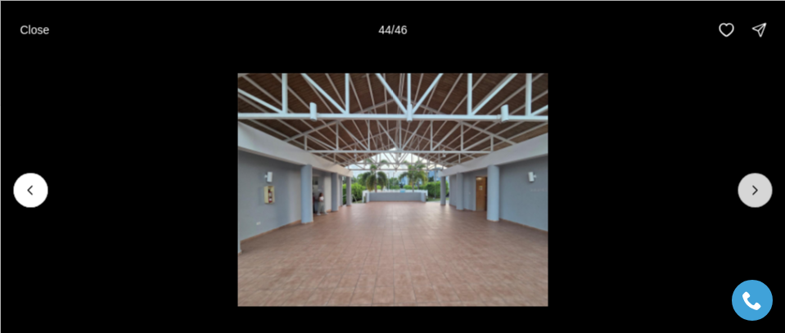
click at [756, 202] on button "Next slide" at bounding box center [755, 190] width 34 height 34
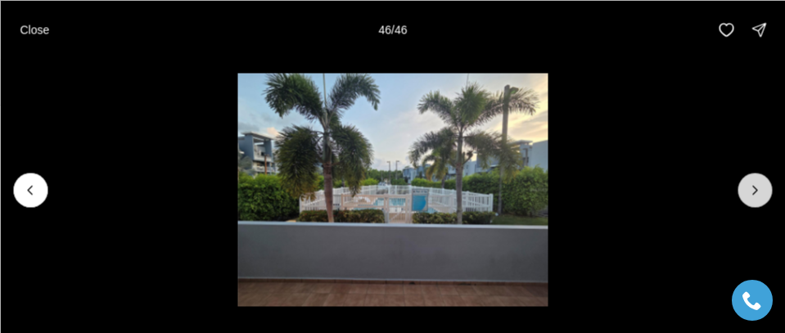
click at [756, 202] on div at bounding box center [755, 190] width 34 height 34
click at [47, 27] on p "Close" at bounding box center [34, 29] width 29 height 13
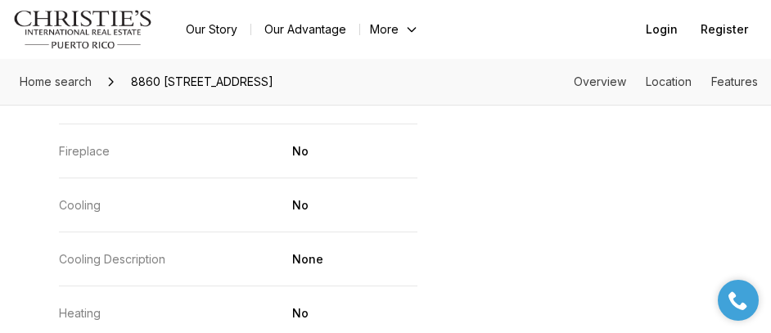
scroll to position [2538, 0]
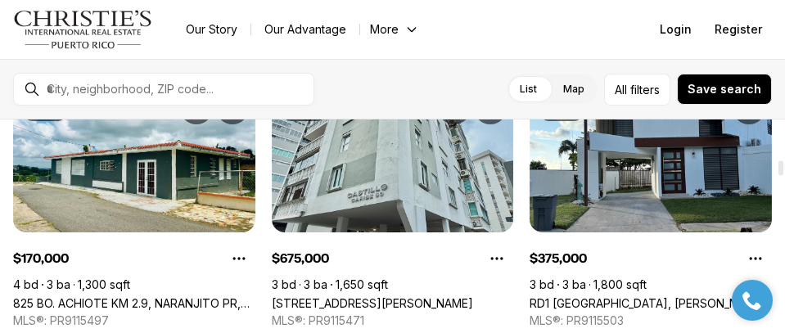
scroll to position [901, 0]
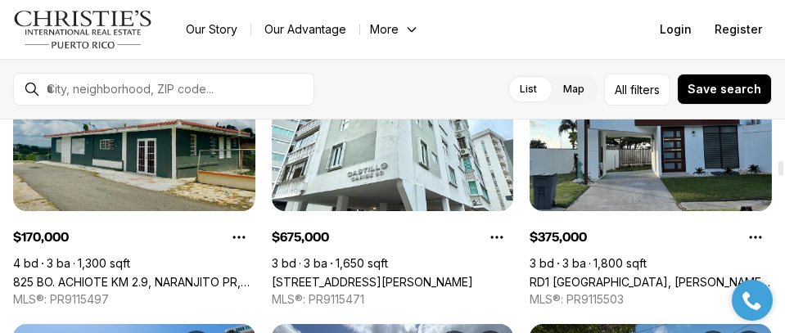
click at [138, 275] on link "825 BO. ACHIOTE KM 2.9, NARANJITO PR, 00719" at bounding box center [134, 282] width 242 height 14
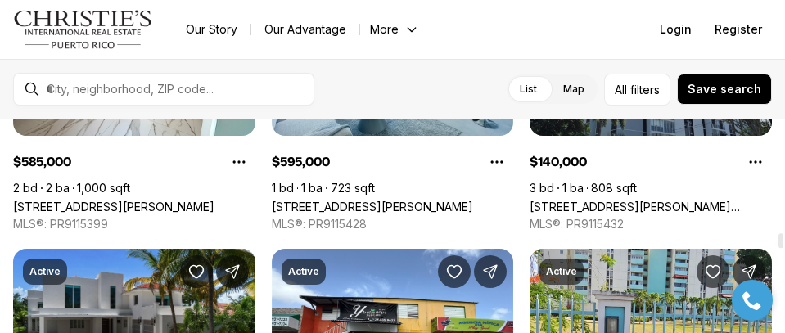
scroll to position [2456, 0]
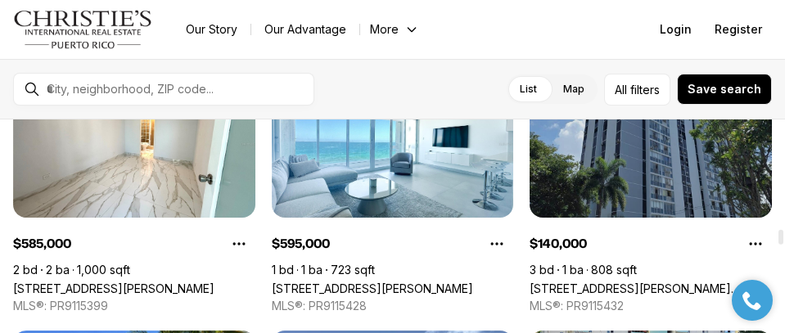
click at [625, 282] on link "[STREET_ADDRESS][PERSON_NAME][PERSON_NAME]" at bounding box center [651, 289] width 242 height 14
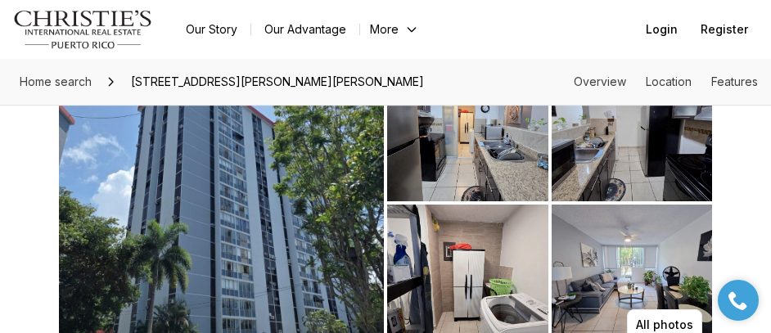
scroll to position [82, 0]
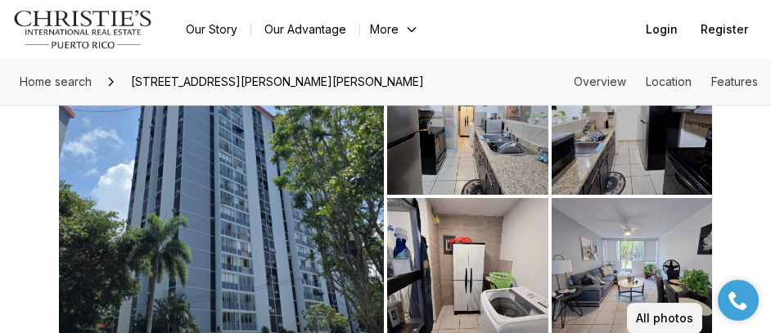
click at [658, 309] on button "All photos" at bounding box center [664, 318] width 75 height 31
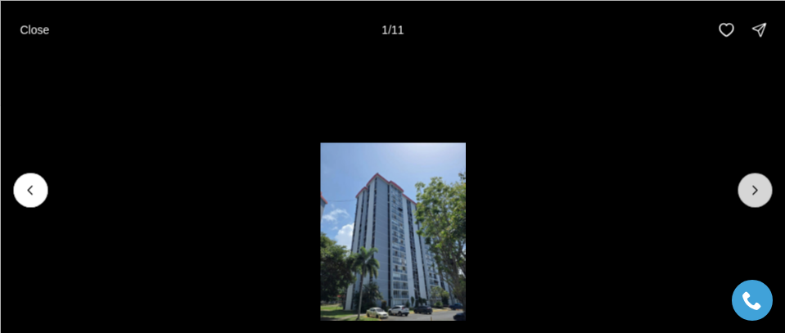
click at [754, 183] on icon "Next slide" at bounding box center [755, 190] width 16 height 16
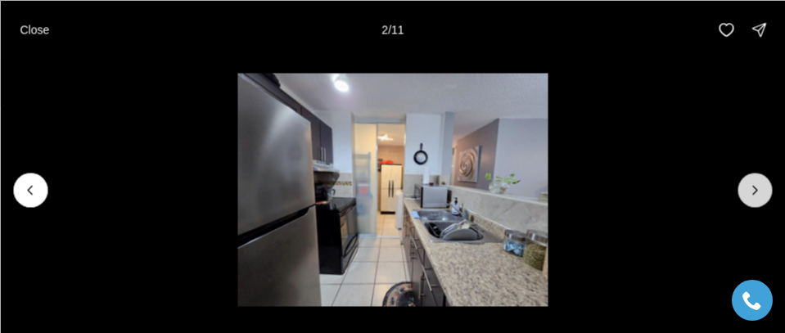
click at [754, 183] on icon "Next slide" at bounding box center [755, 190] width 16 height 16
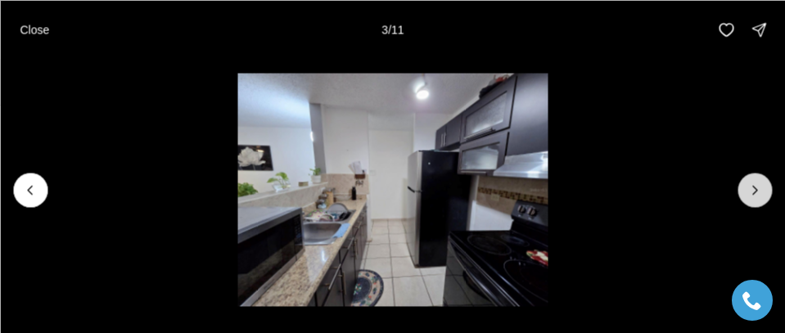
click at [756, 184] on icon "Next slide" at bounding box center [755, 190] width 16 height 16
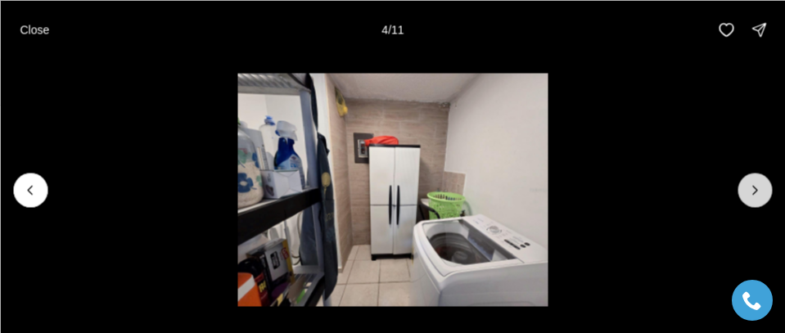
click at [756, 184] on icon "Next slide" at bounding box center [755, 190] width 16 height 16
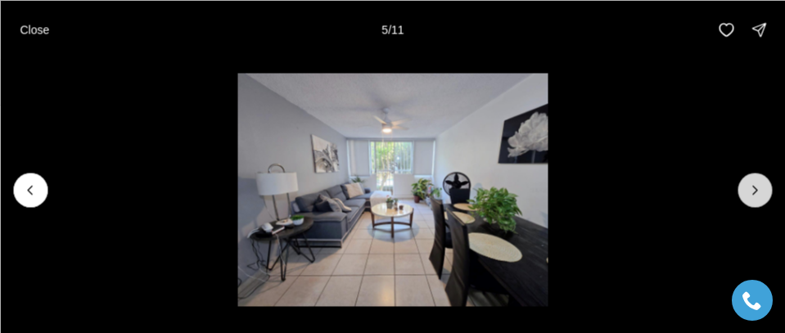
click at [756, 184] on icon "Next slide" at bounding box center [755, 190] width 16 height 16
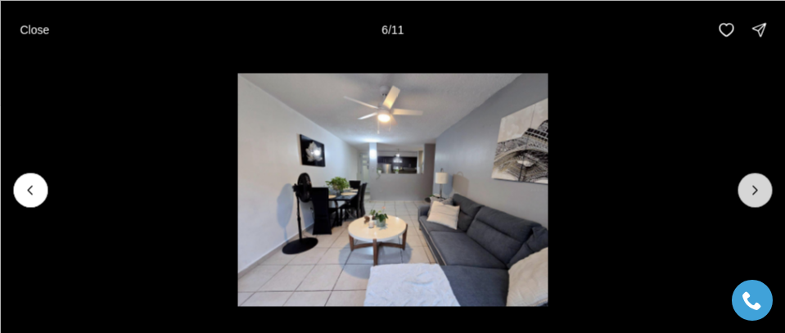
click at [756, 184] on icon "Next slide" at bounding box center [755, 190] width 16 height 16
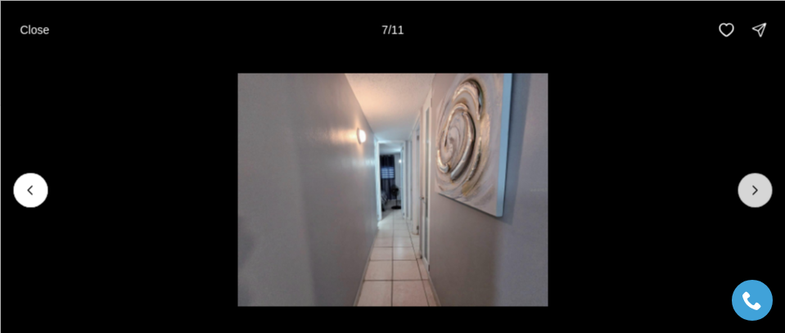
click at [756, 184] on icon "Next slide" at bounding box center [755, 190] width 16 height 16
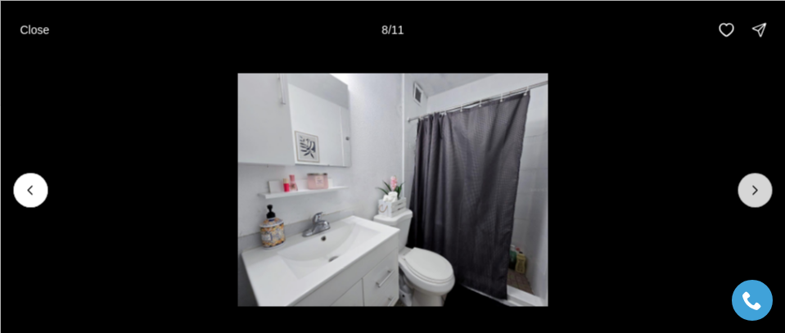
click at [756, 184] on icon "Next slide" at bounding box center [755, 190] width 16 height 16
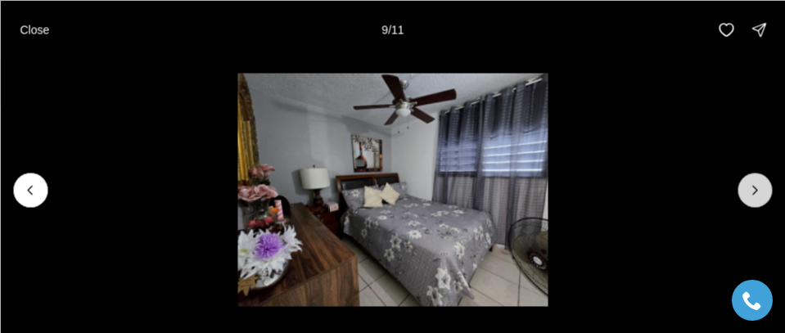
click at [753, 186] on icon "Next slide" at bounding box center [755, 190] width 4 height 8
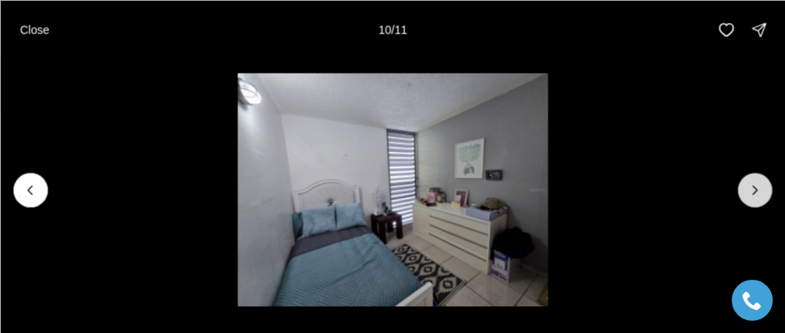
click at [769, 189] on button "Next slide" at bounding box center [755, 190] width 34 height 34
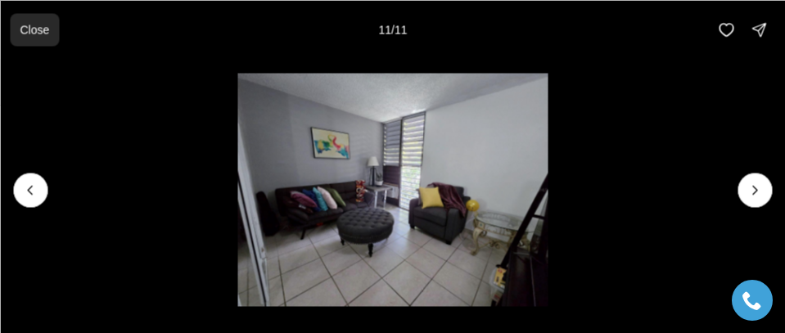
click at [11, 30] on button "Close" at bounding box center [34, 29] width 49 height 33
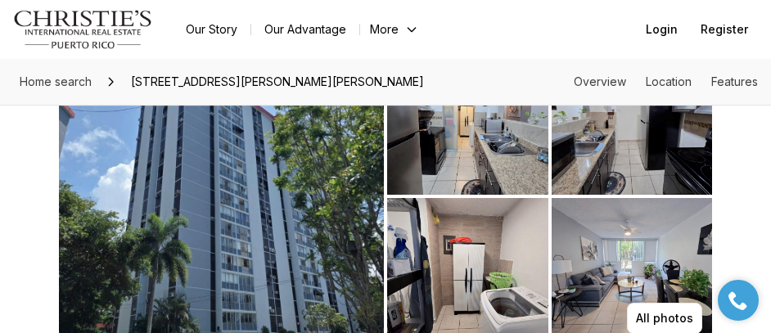
scroll to position [0, 0]
